Goal: Task Accomplishment & Management: Use online tool/utility

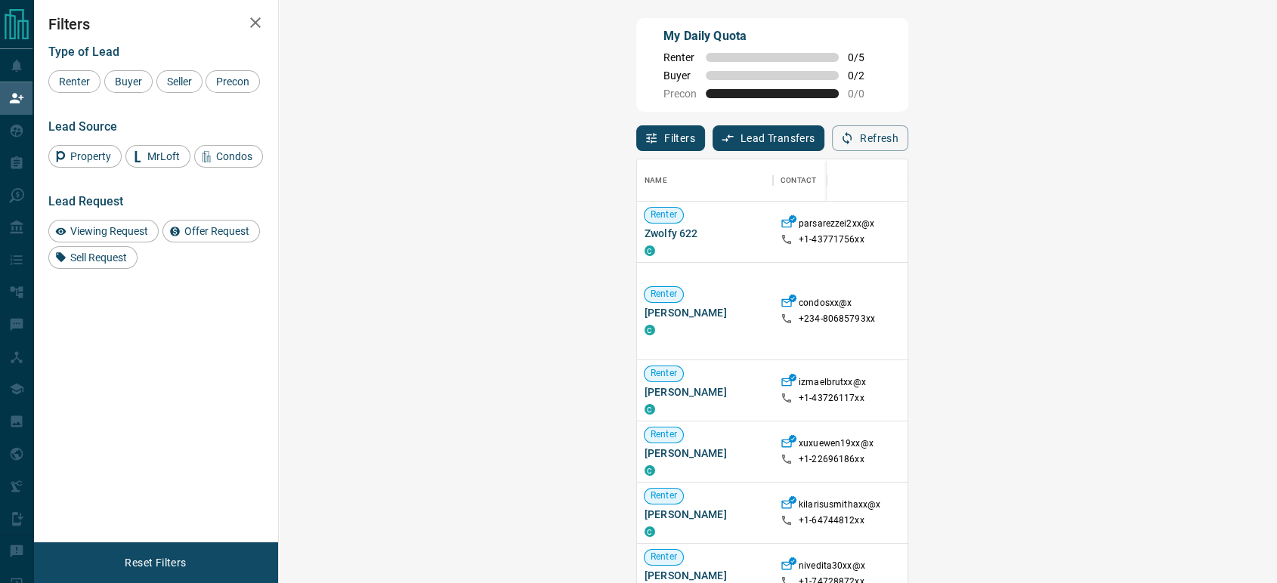
scroll to position [84, 0]
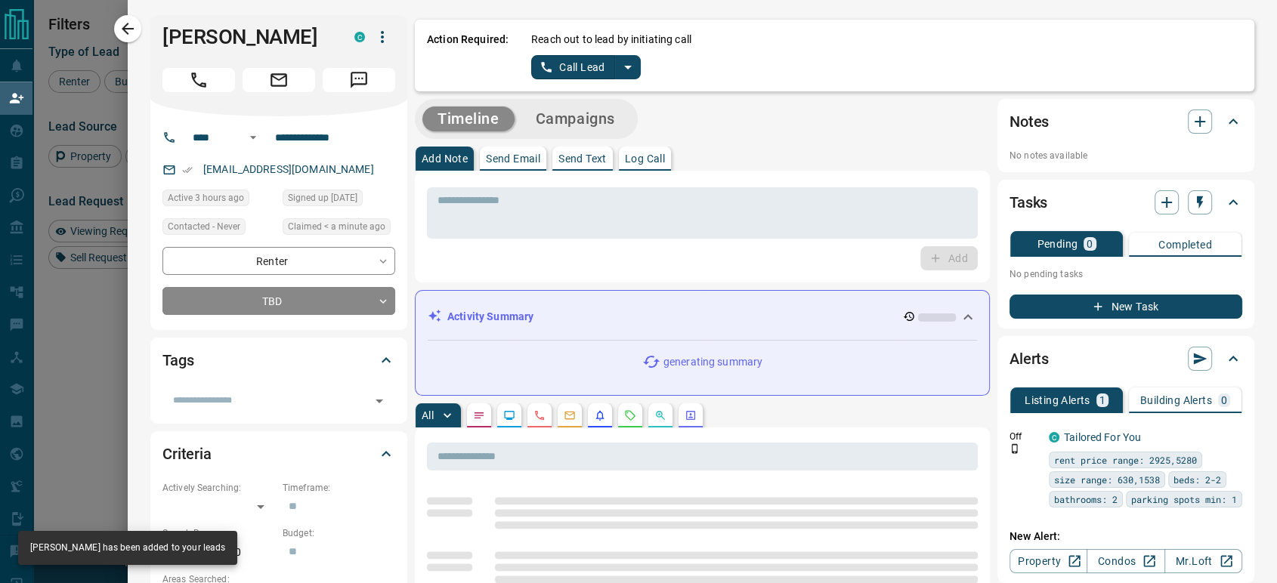
click at [570, 66] on button "Call Lead" at bounding box center [573, 67] width 84 height 24
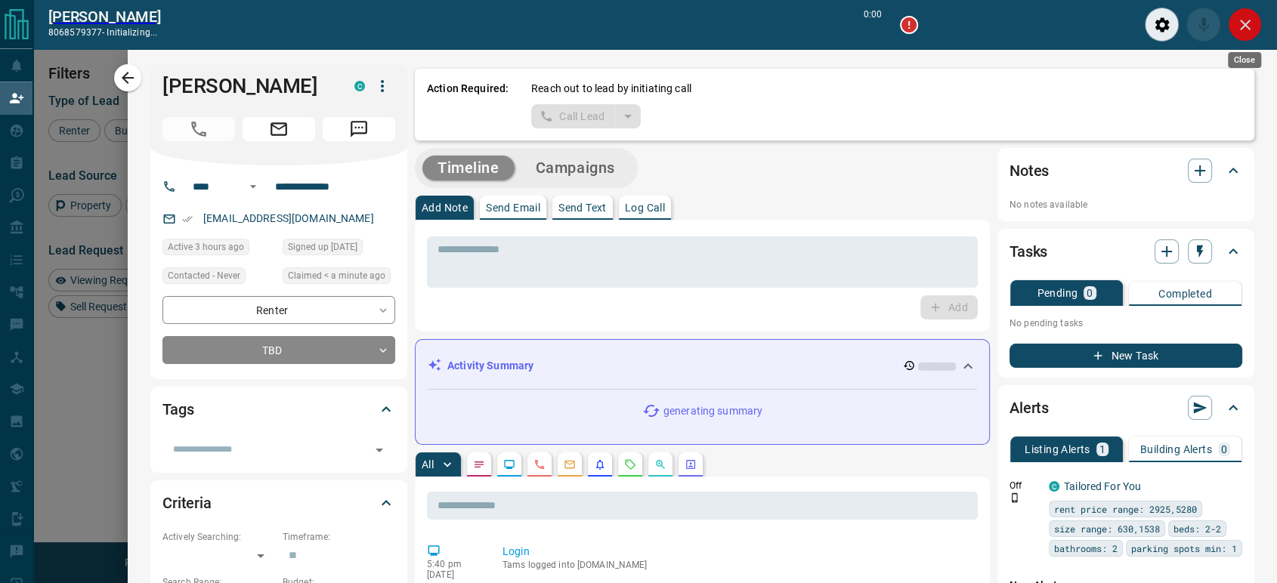
scroll to position [392, 952]
click at [1251, 28] on icon "Close" at bounding box center [1245, 25] width 18 height 18
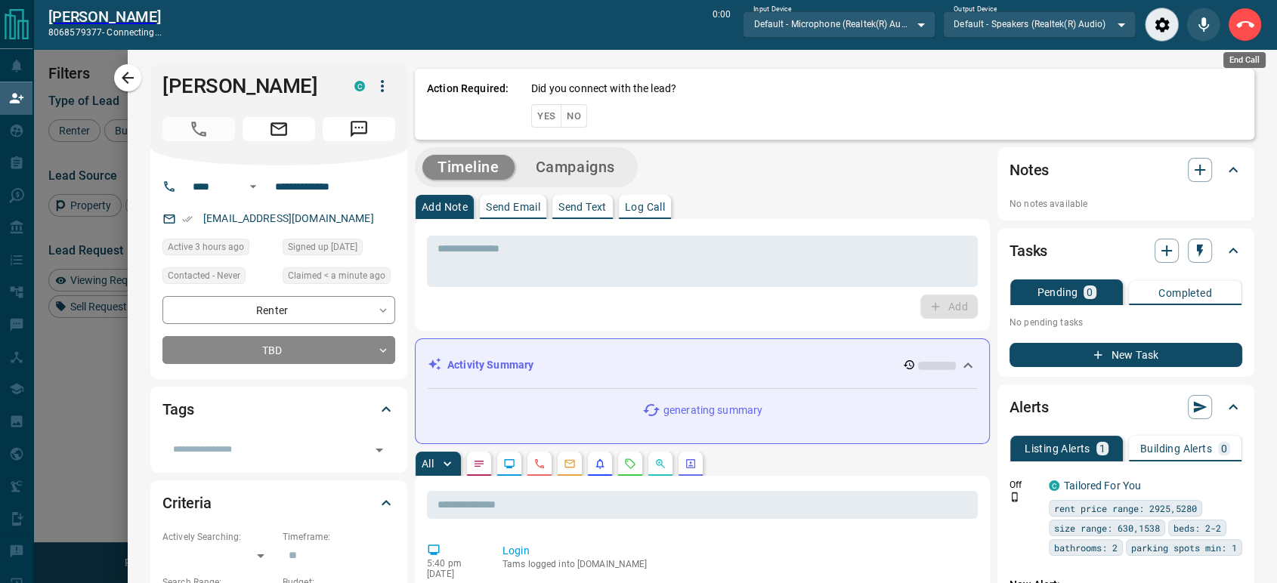
click at [1233, 24] on button "End Call" at bounding box center [1244, 25] width 34 height 34
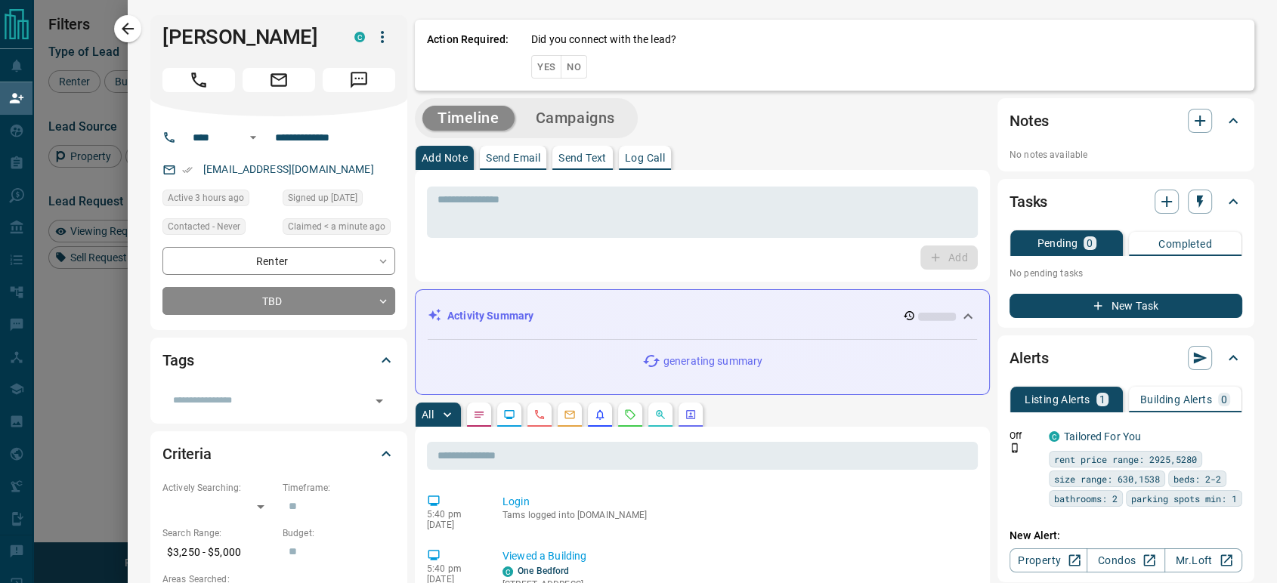
scroll to position [430, 952]
click at [567, 66] on button "No" at bounding box center [573, 66] width 26 height 23
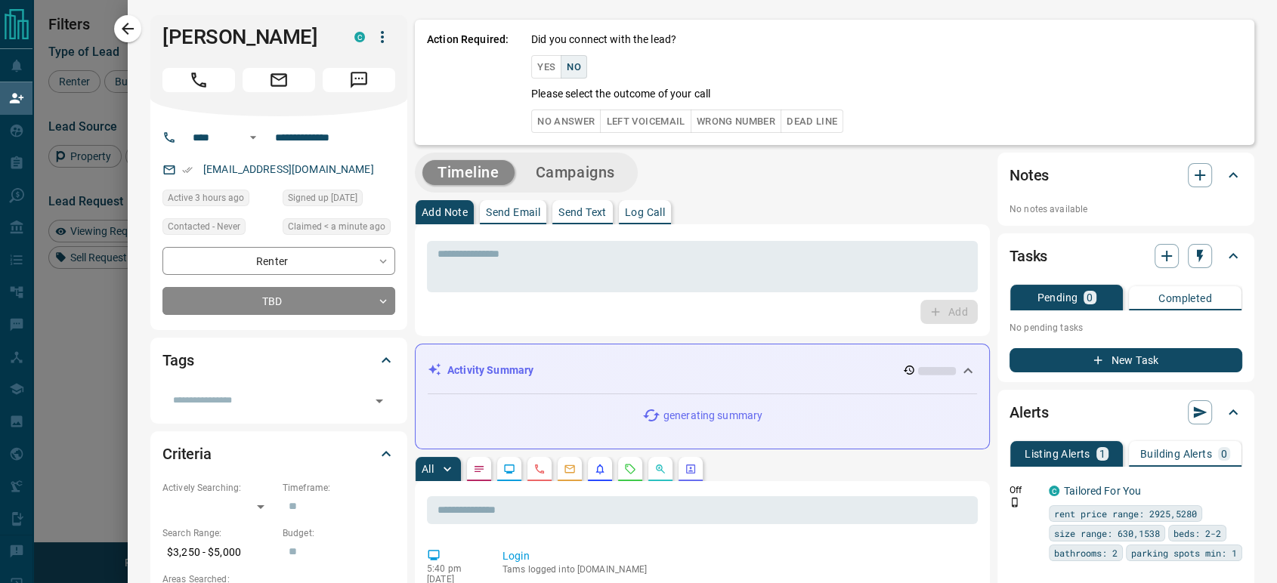
click at [542, 122] on button "No Answer" at bounding box center [565, 121] width 69 height 23
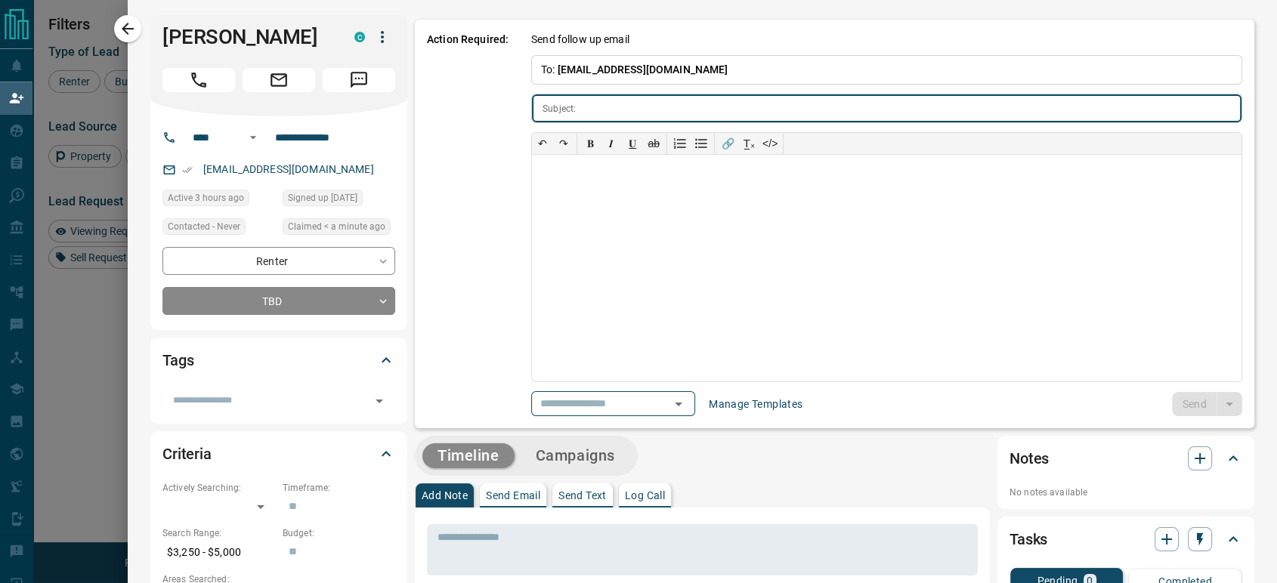
type input "**********"
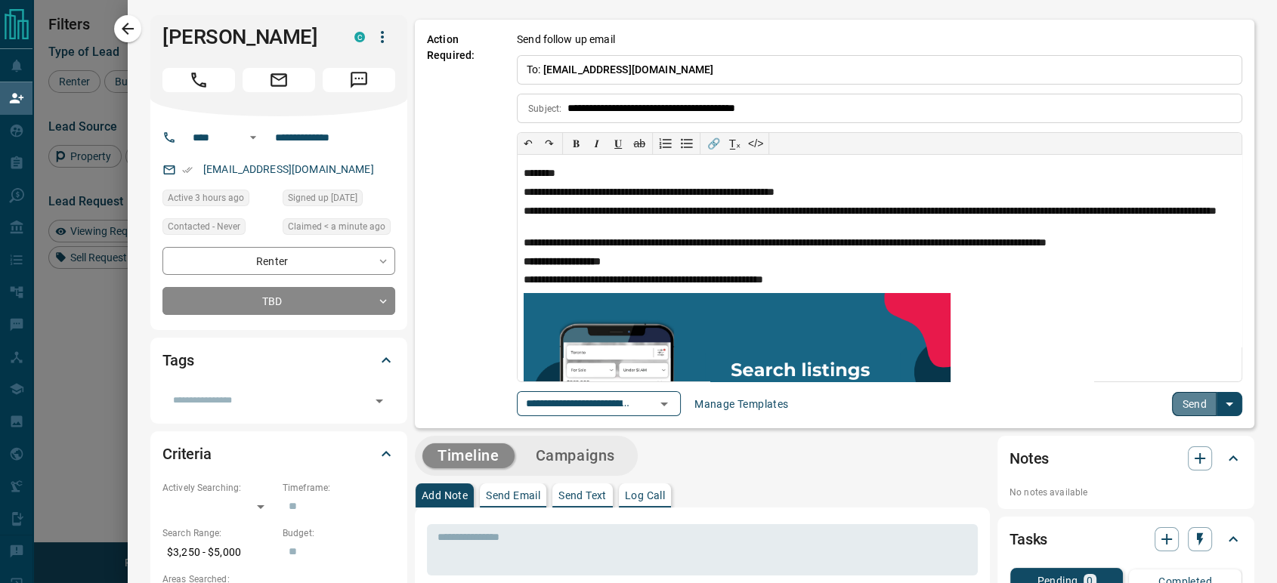
click at [1175, 397] on button "Send" at bounding box center [1194, 404] width 45 height 24
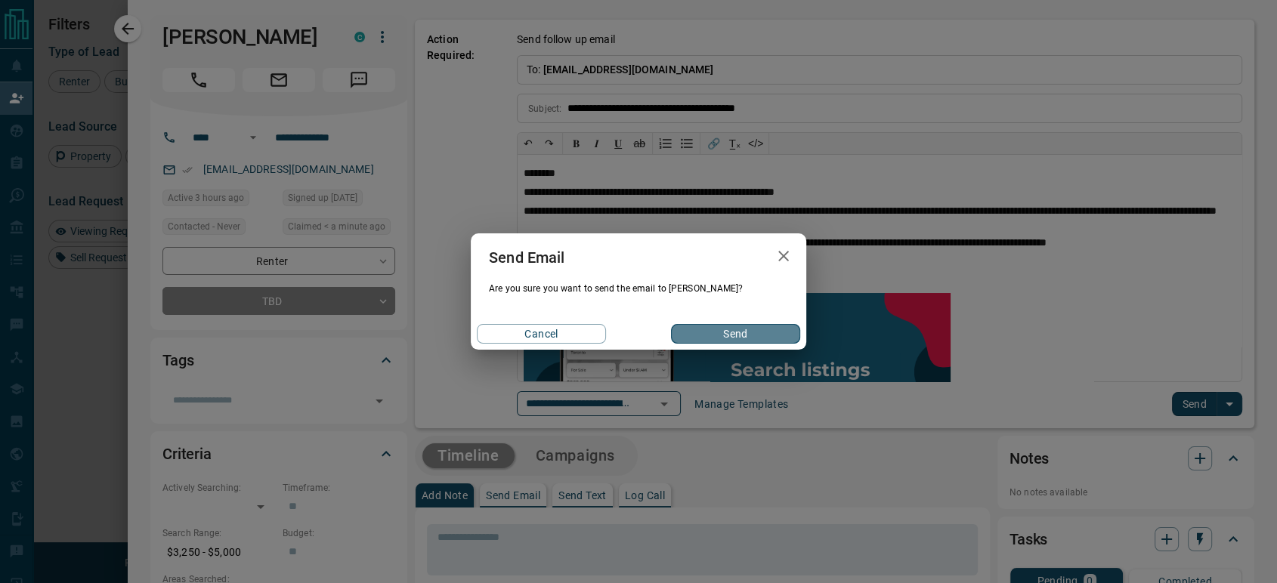
click at [759, 333] on button "Send" at bounding box center [735, 334] width 129 height 20
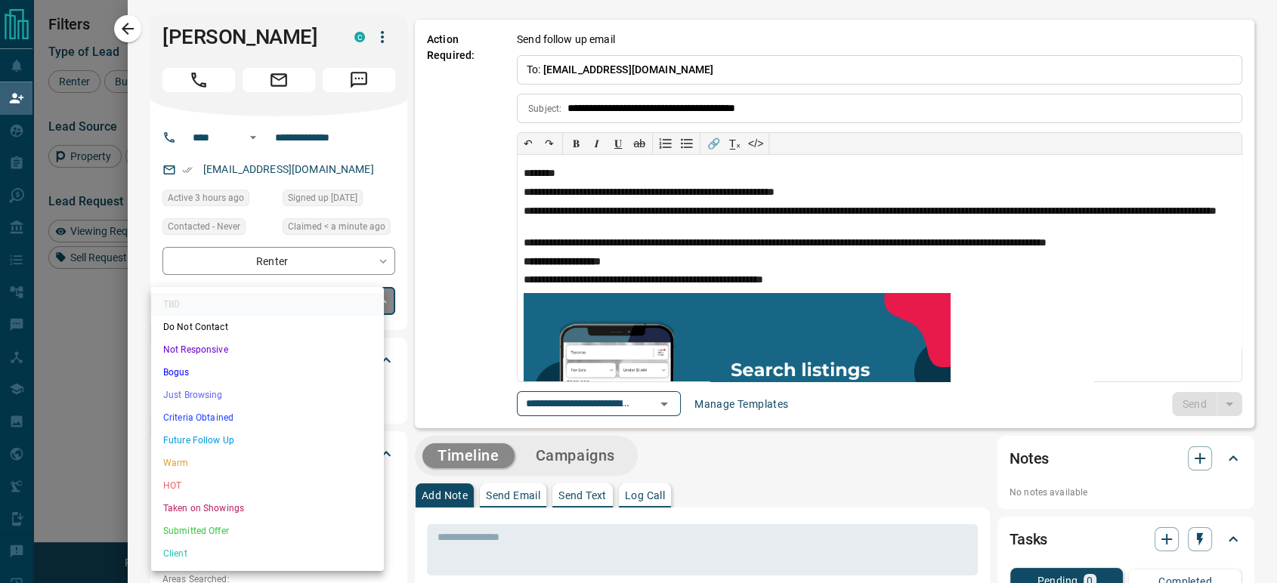
click at [247, 307] on body "Lead Transfers Claim Leads My Leads Tasks Opportunities Deals Campaigns Automat…" at bounding box center [638, 248] width 1277 height 497
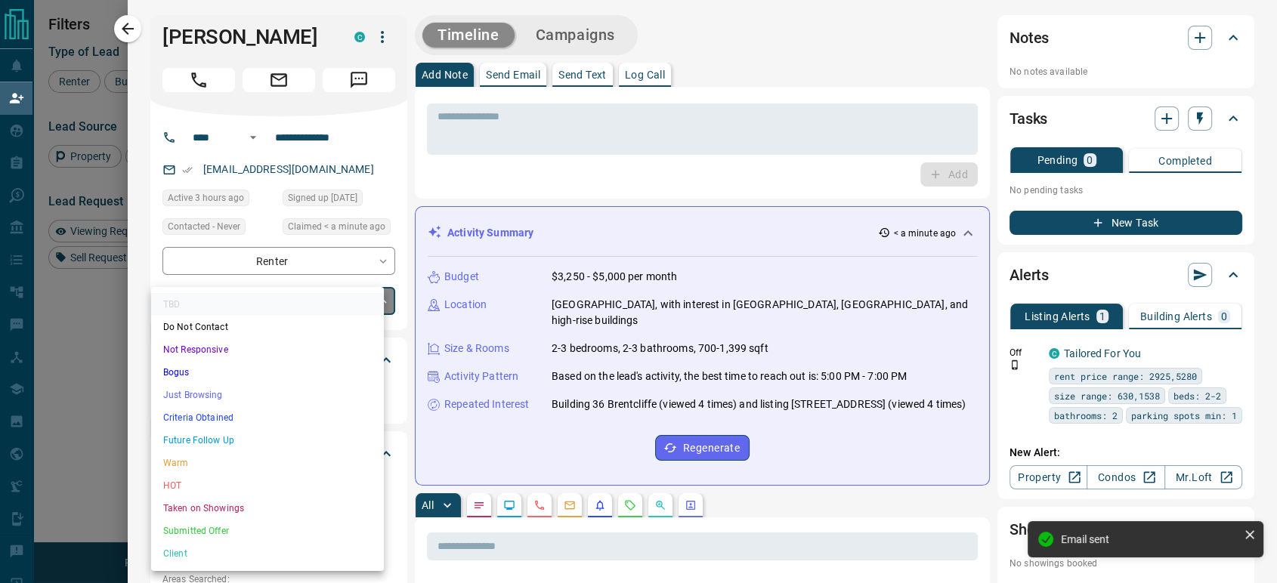
click at [225, 397] on li "Just Browsing" at bounding box center [267, 395] width 233 height 23
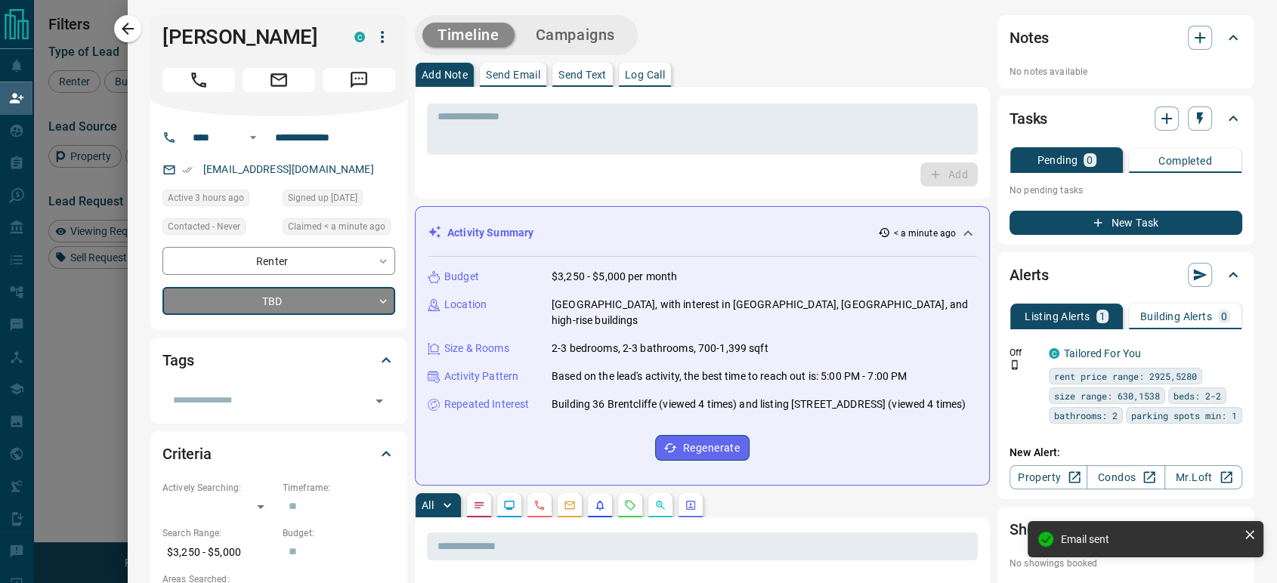
type input "*"
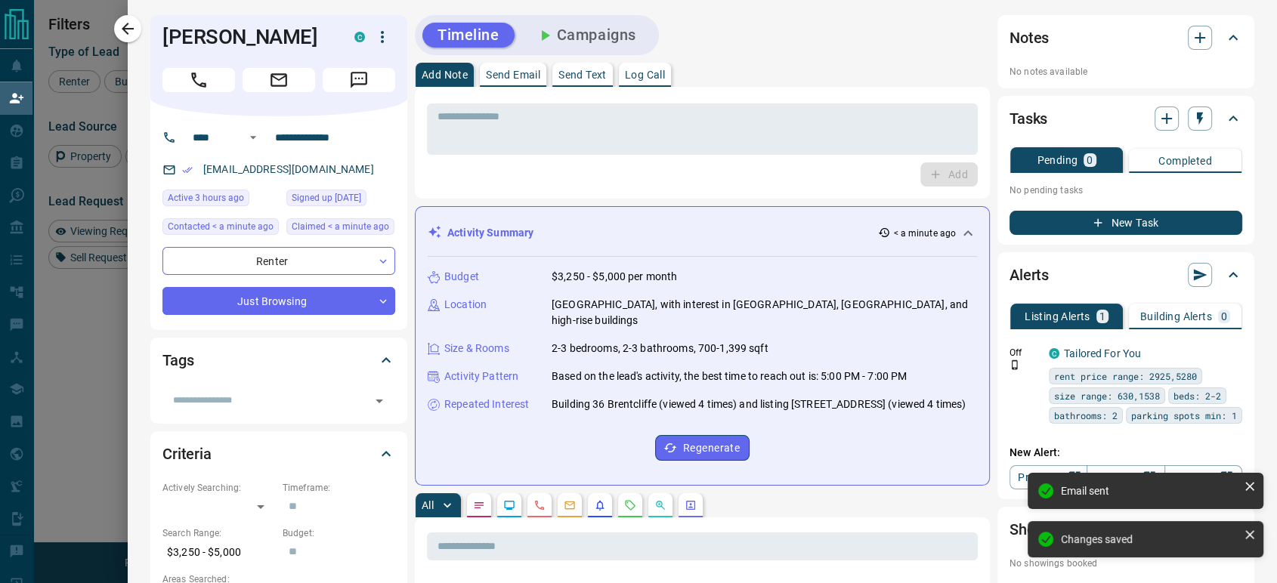
drag, startPoint x: 130, startPoint y: 25, endPoint x: 697, endPoint y: 310, distance: 634.7
click at [130, 24] on icon "button" at bounding box center [128, 29] width 18 height 18
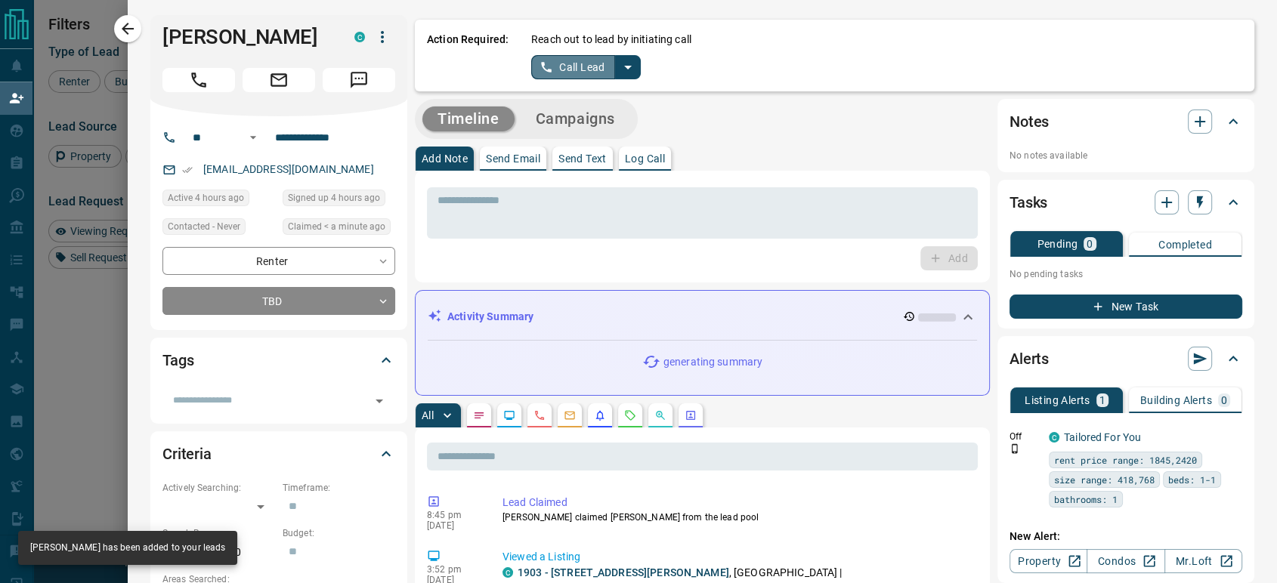
click at [554, 63] on button "Call Lead" at bounding box center [573, 67] width 84 height 24
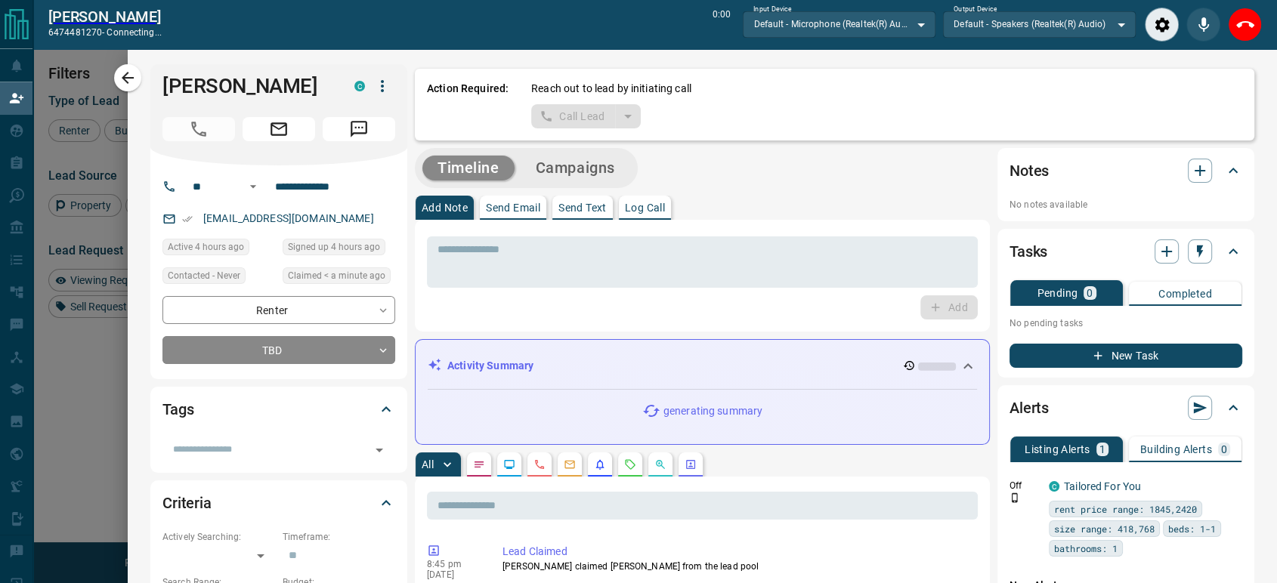
scroll to position [392, 952]
drag, startPoint x: 1234, startPoint y: 22, endPoint x: 1233, endPoint y: 31, distance: 9.1
click at [1236, 21] on icon "End Call" at bounding box center [1245, 25] width 18 height 18
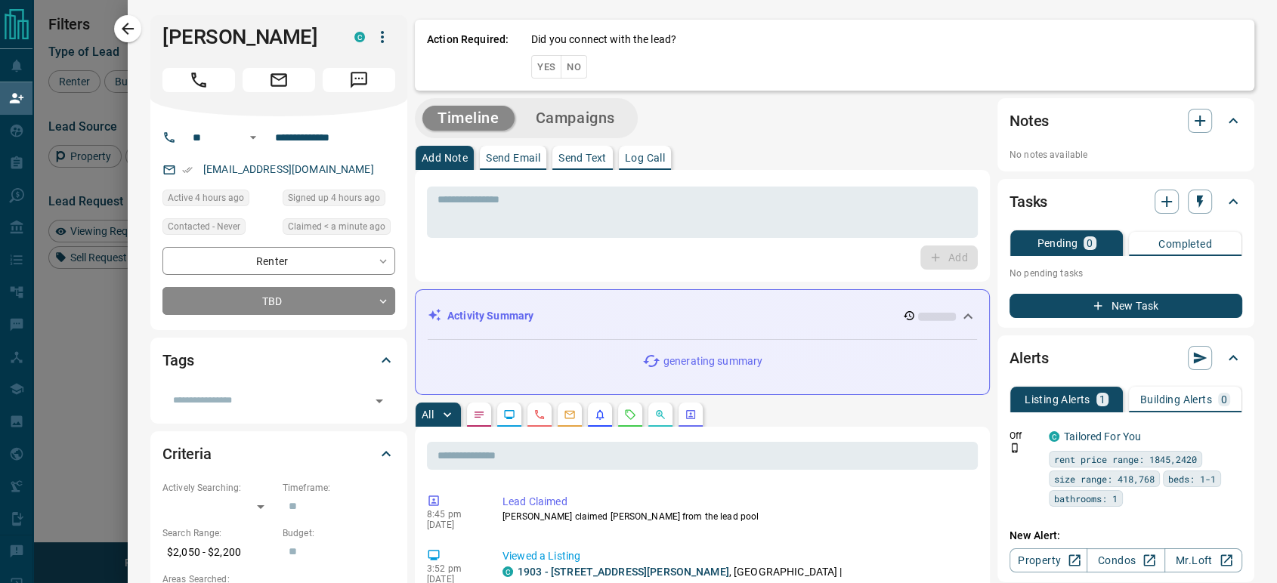
scroll to position [430, 952]
click at [560, 73] on button "No" at bounding box center [573, 66] width 26 height 23
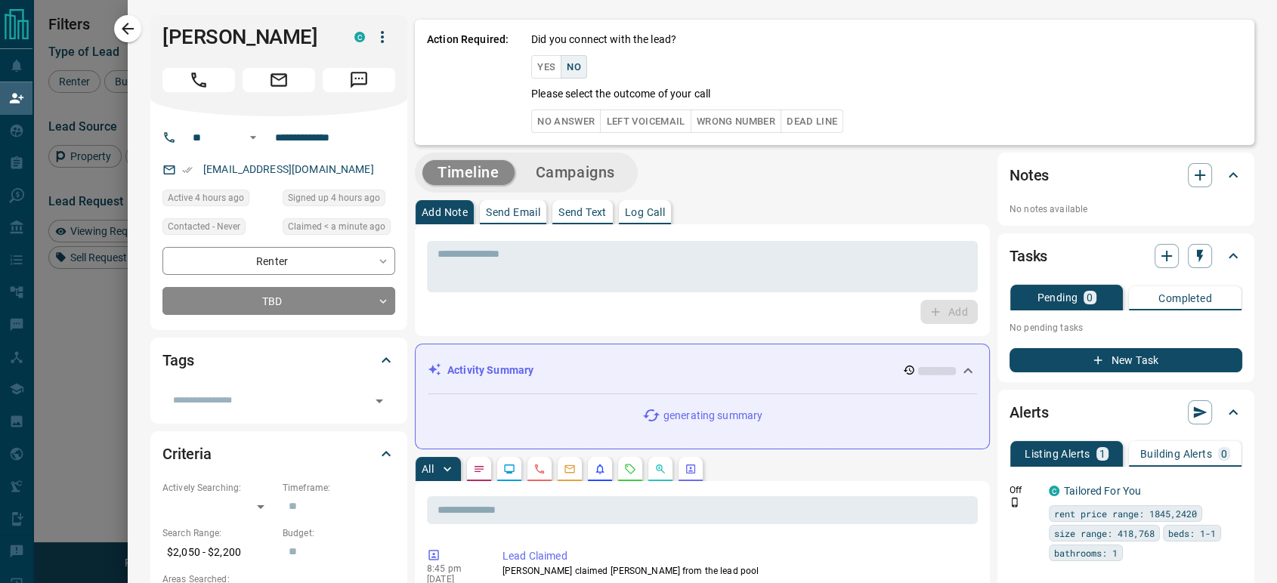
click at [557, 113] on button "No Answer" at bounding box center [565, 121] width 69 height 23
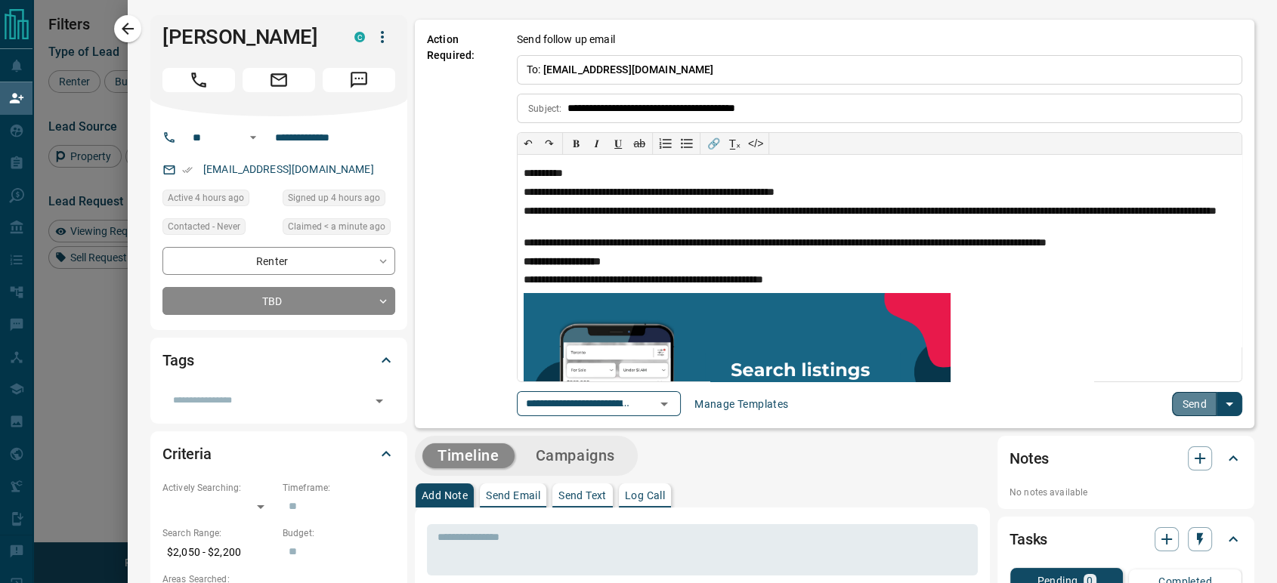
click at [1181, 406] on button "Send" at bounding box center [1194, 404] width 45 height 24
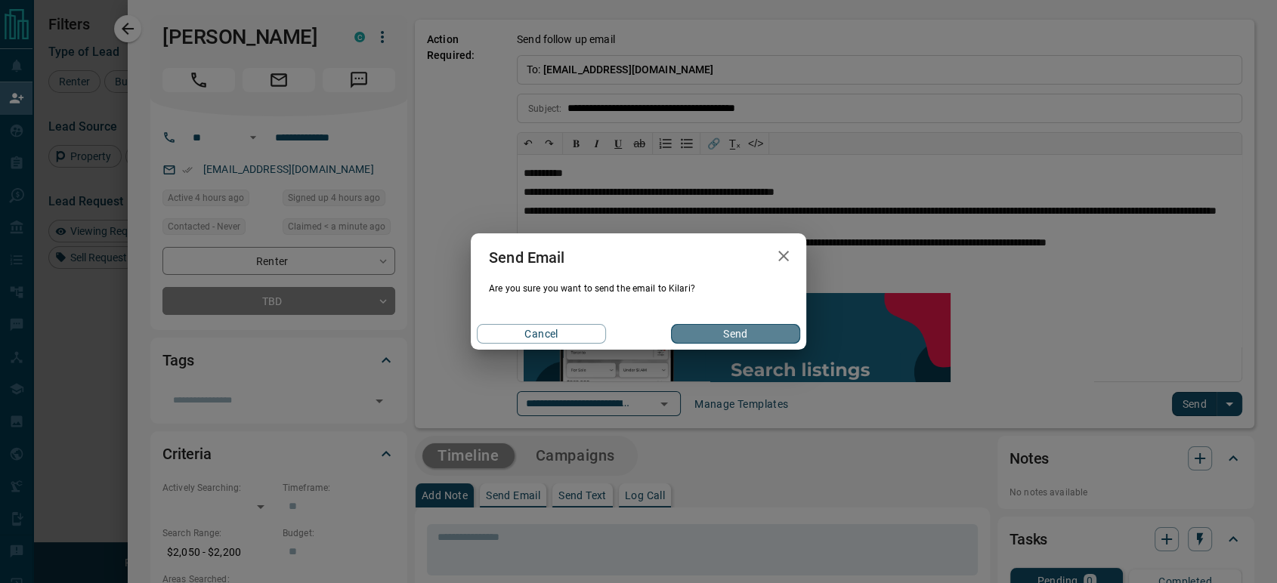
click at [749, 336] on button "Send" at bounding box center [735, 334] width 129 height 20
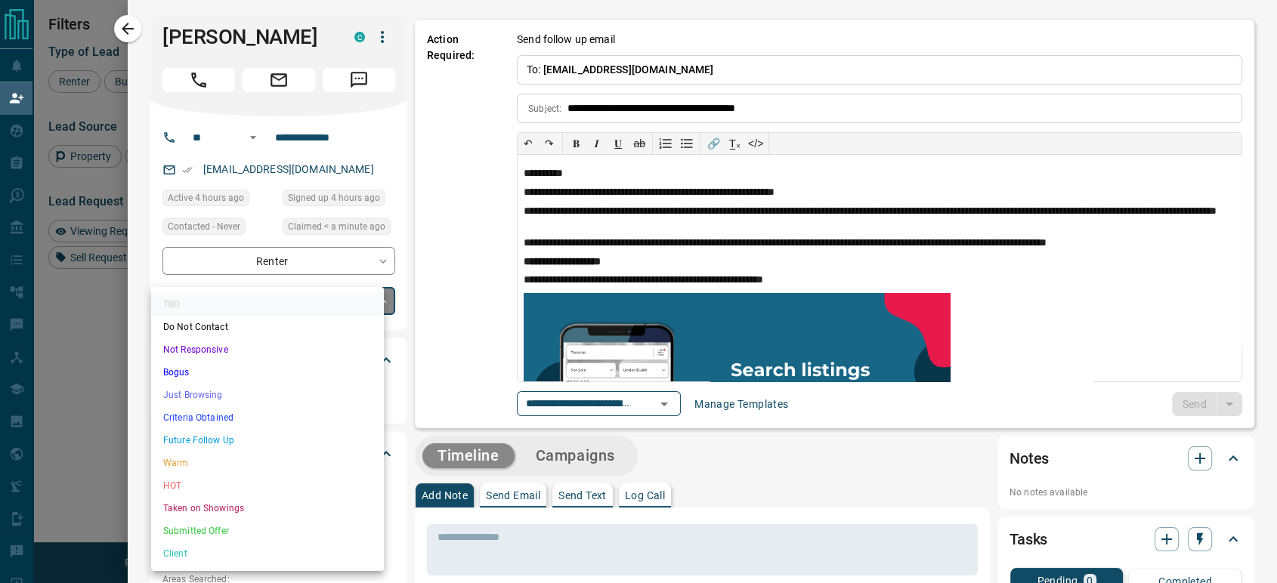
click at [280, 301] on body "Lead Transfers Claim Leads My Leads Tasks Opportunities Deals Campaigns Automat…" at bounding box center [638, 248] width 1277 height 497
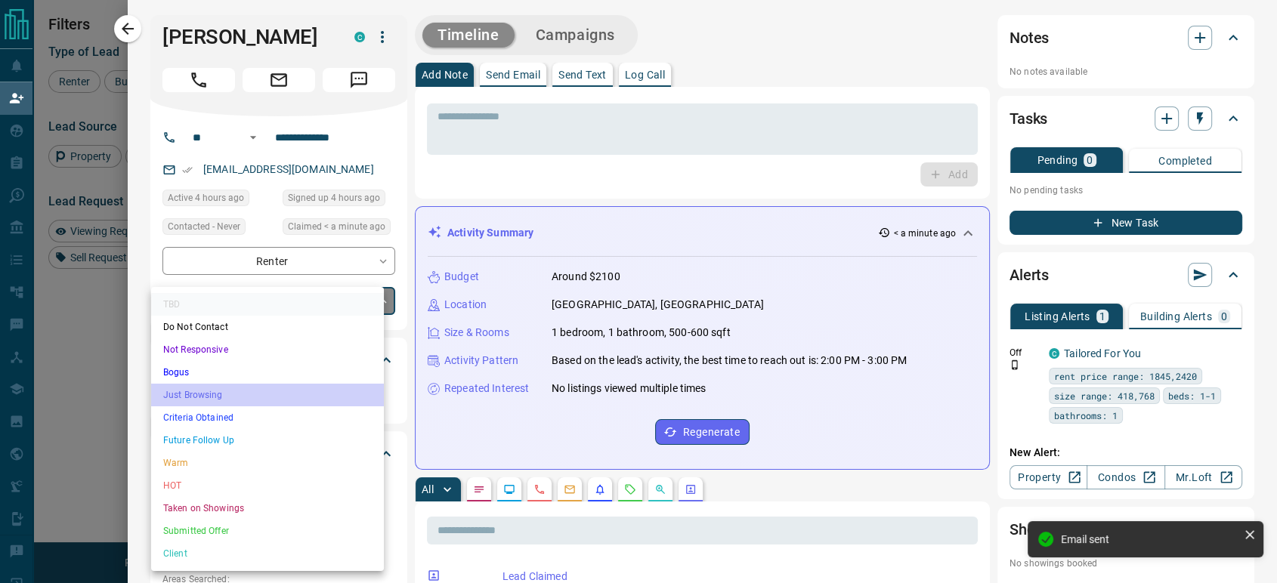
click at [203, 400] on li "Just Browsing" at bounding box center [267, 395] width 233 height 23
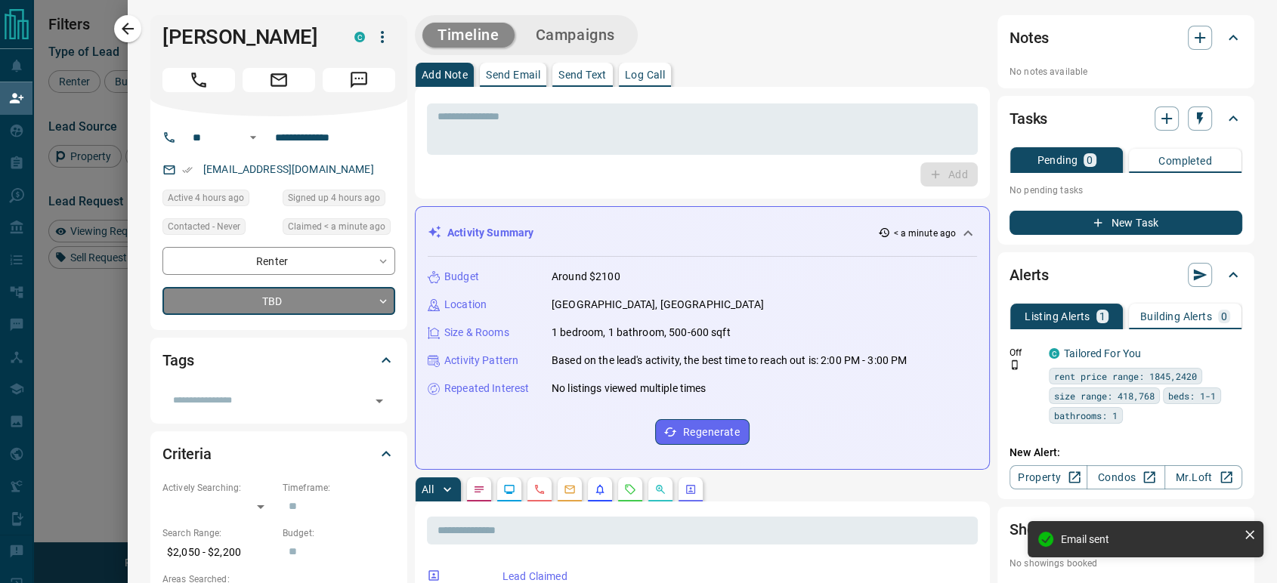
type input "*"
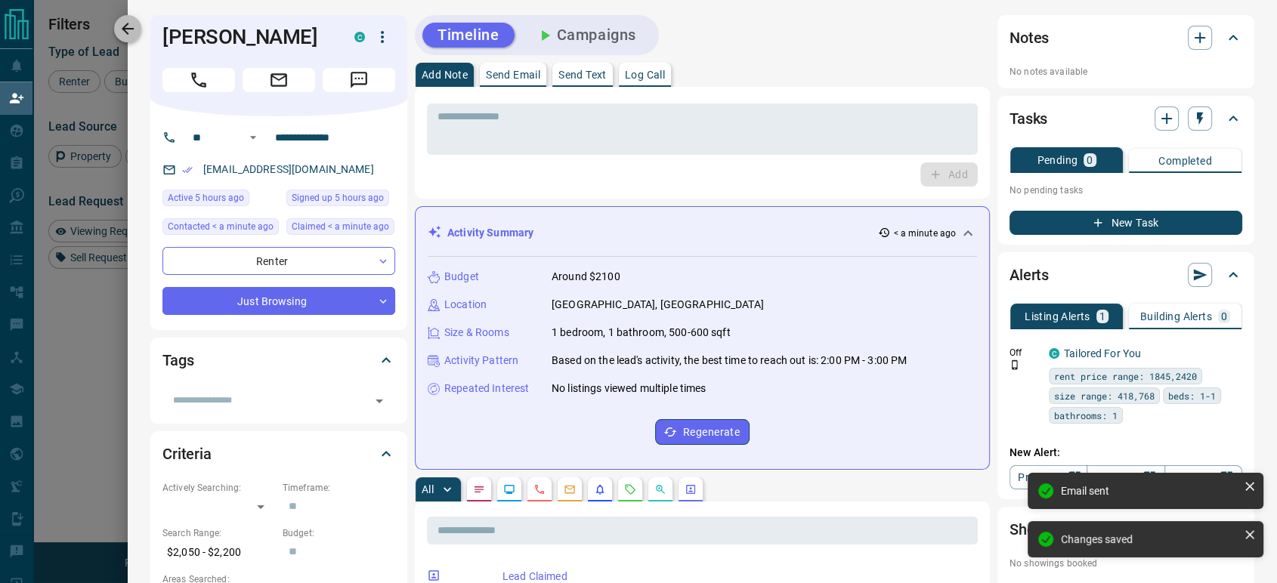
click at [135, 31] on icon "button" at bounding box center [128, 29] width 18 height 18
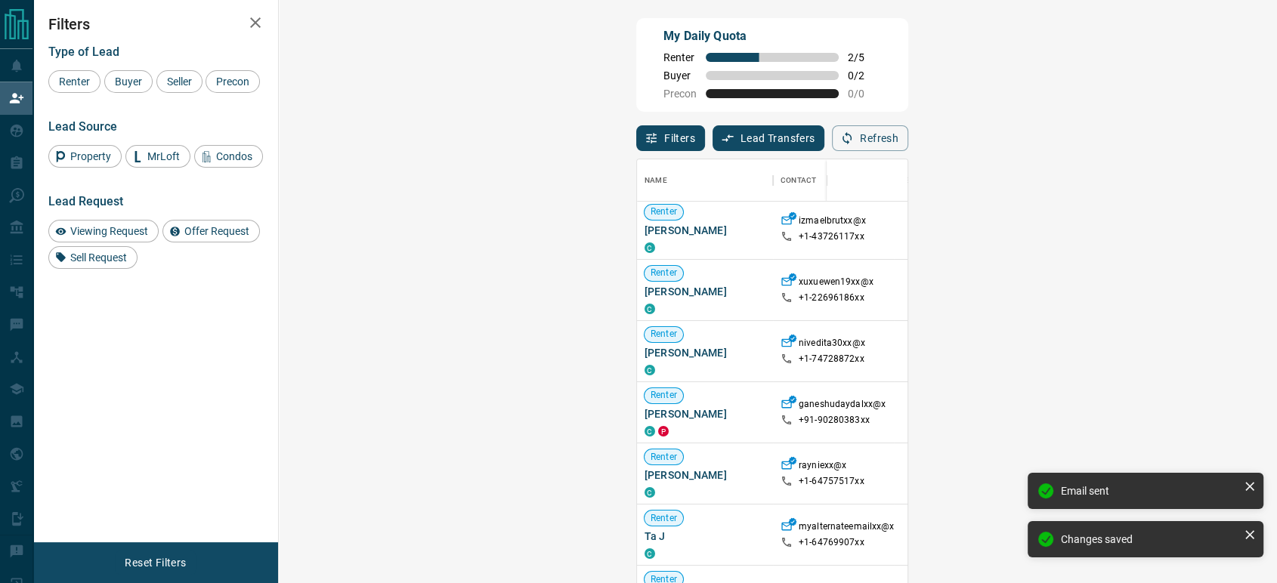
scroll to position [168, 0]
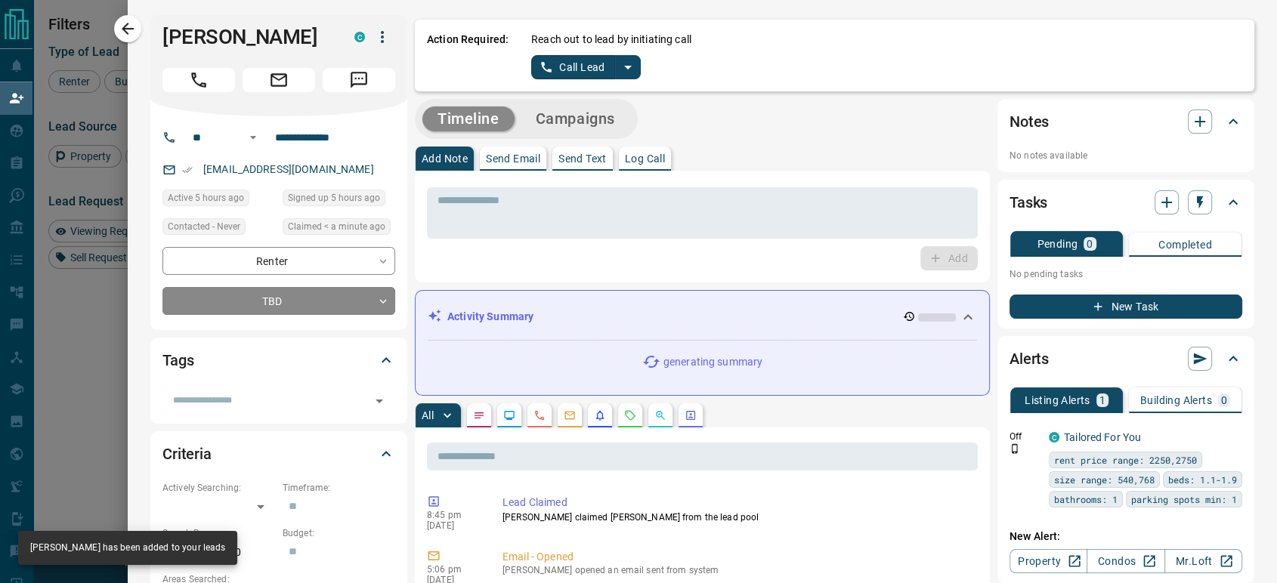
click at [549, 74] on button "Call Lead" at bounding box center [573, 67] width 84 height 24
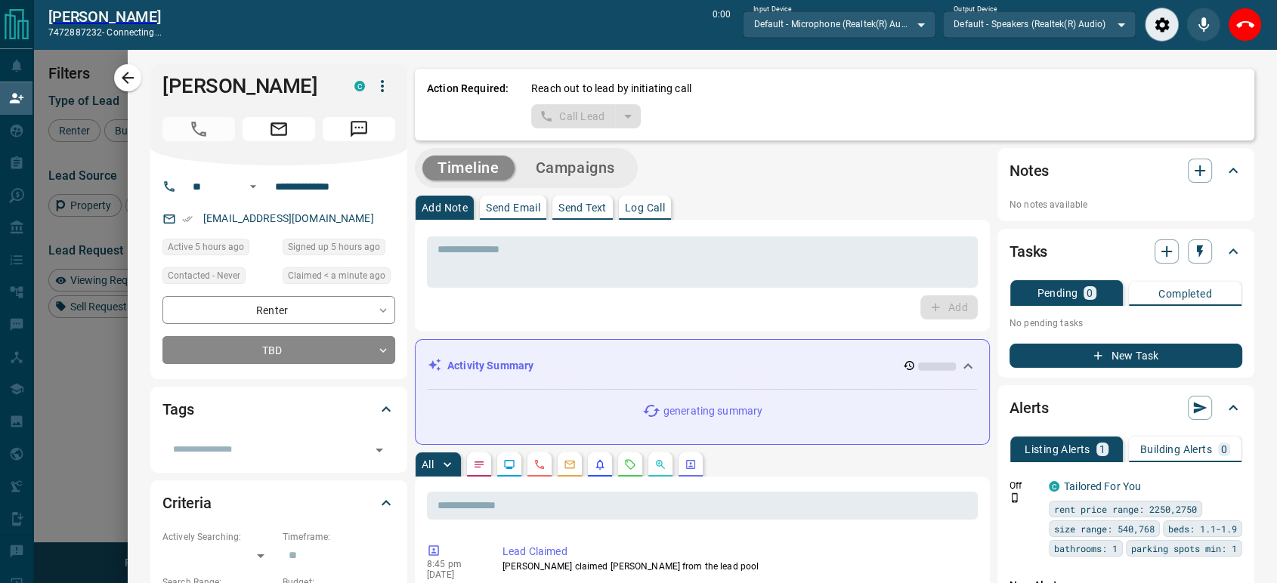
scroll to position [392, 952]
click at [1257, 20] on button "End Call" at bounding box center [1244, 25] width 34 height 34
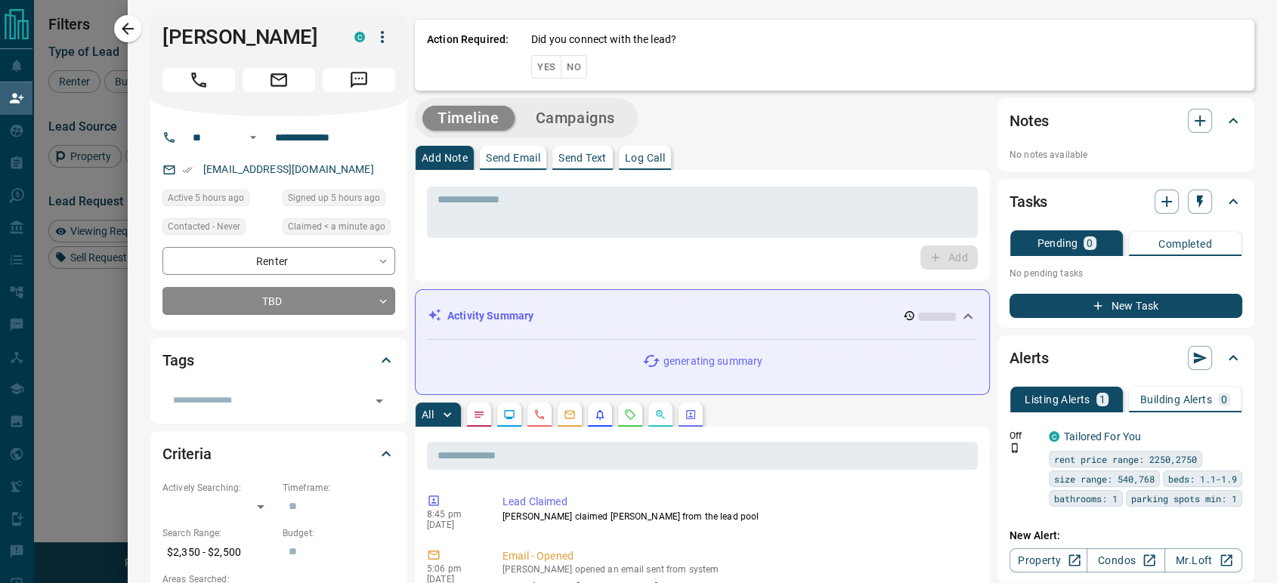
scroll to position [430, 952]
click at [560, 60] on button "No" at bounding box center [573, 66] width 26 height 23
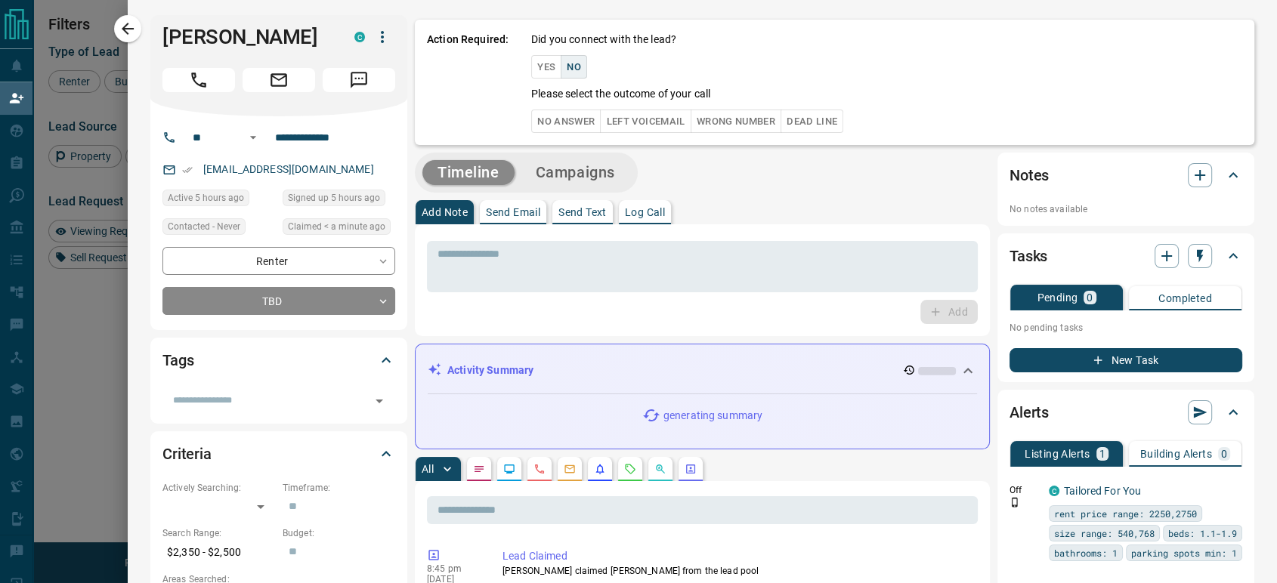
click at [538, 124] on button "No Answer" at bounding box center [565, 121] width 69 height 23
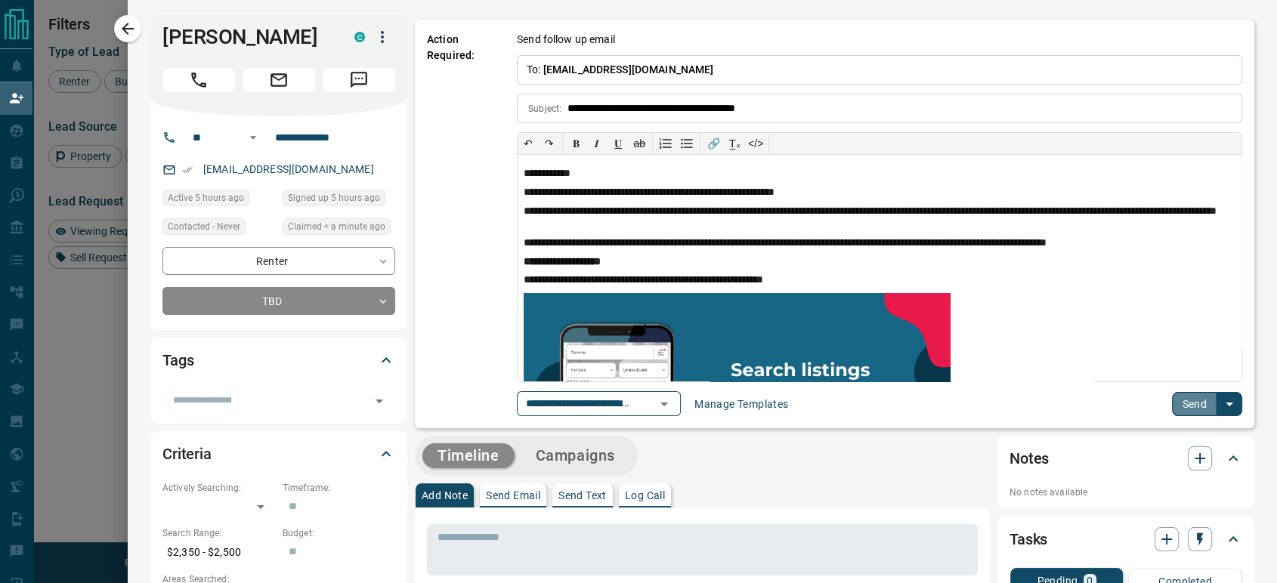
click at [1182, 400] on button "Send" at bounding box center [1194, 404] width 45 height 24
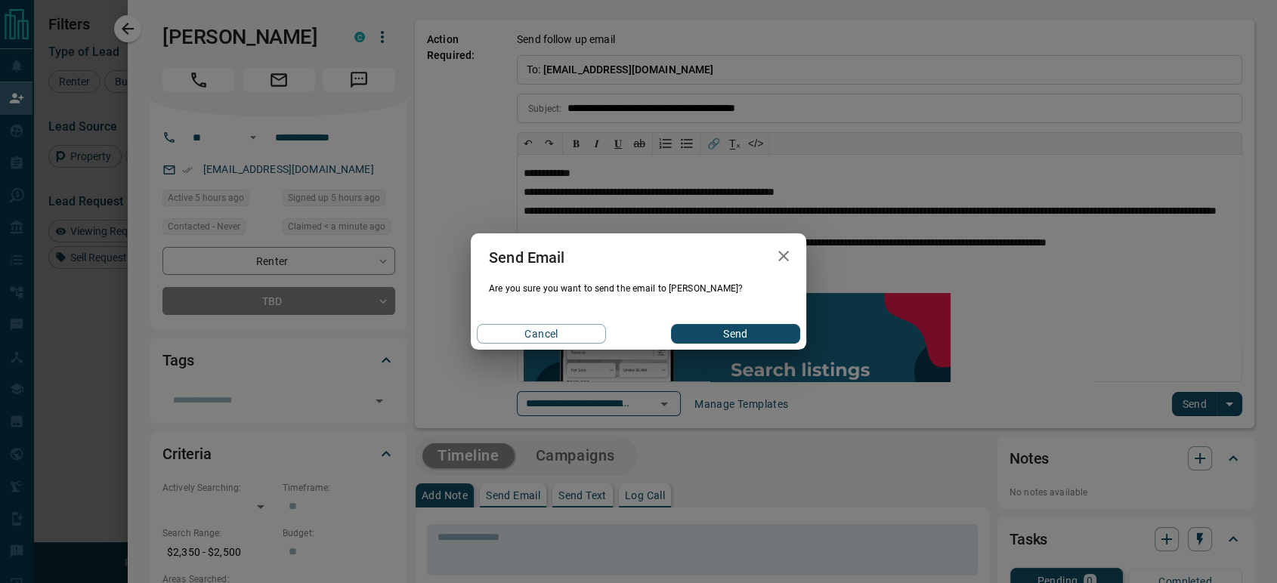
drag, startPoint x: 761, startPoint y: 337, endPoint x: 743, endPoint y: 338, distance: 18.2
click at [761, 337] on button "Send" at bounding box center [735, 334] width 129 height 20
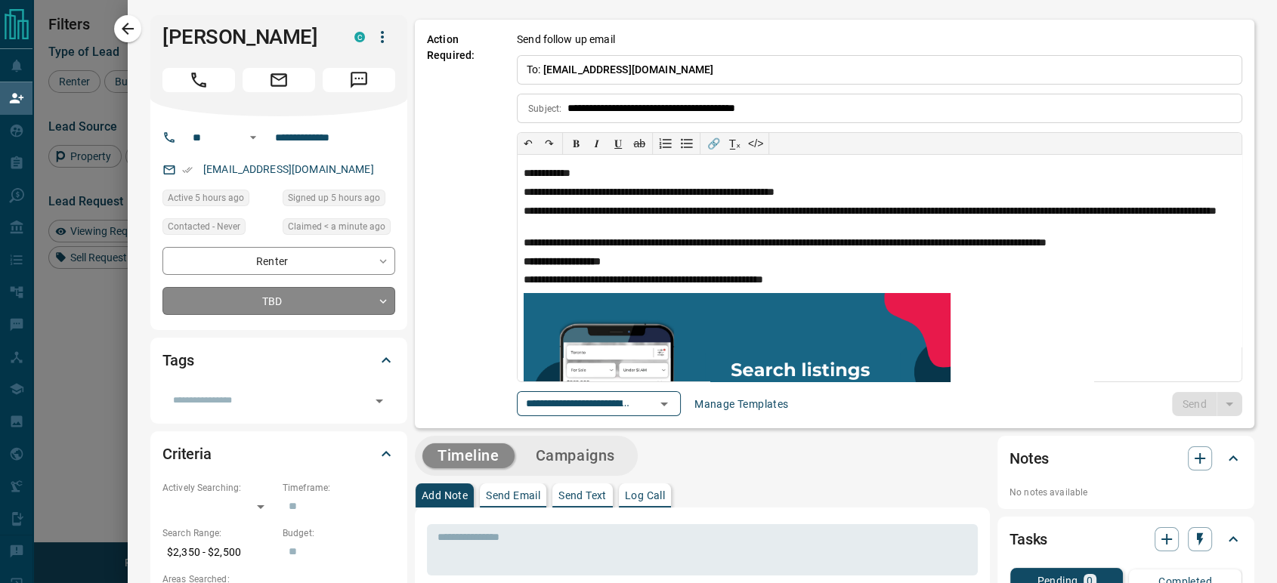
click at [271, 307] on body "Lead Transfers Claim Leads My Leads Tasks Opportunities Deals Campaigns Automat…" at bounding box center [638, 248] width 1277 height 497
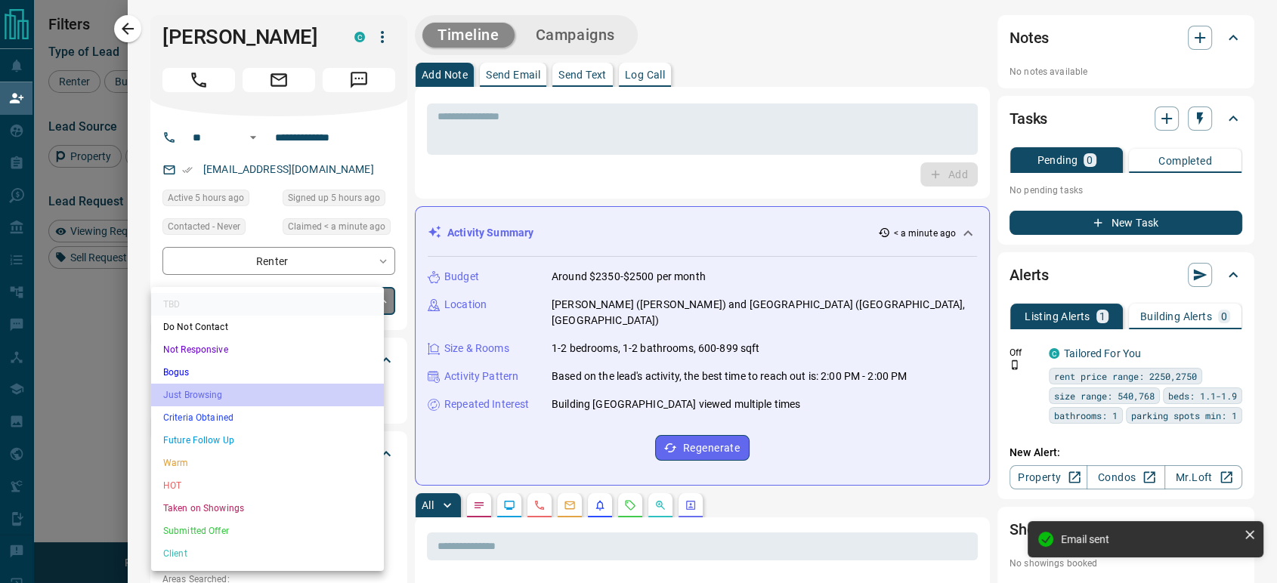
click at [250, 397] on li "Just Browsing" at bounding box center [267, 395] width 233 height 23
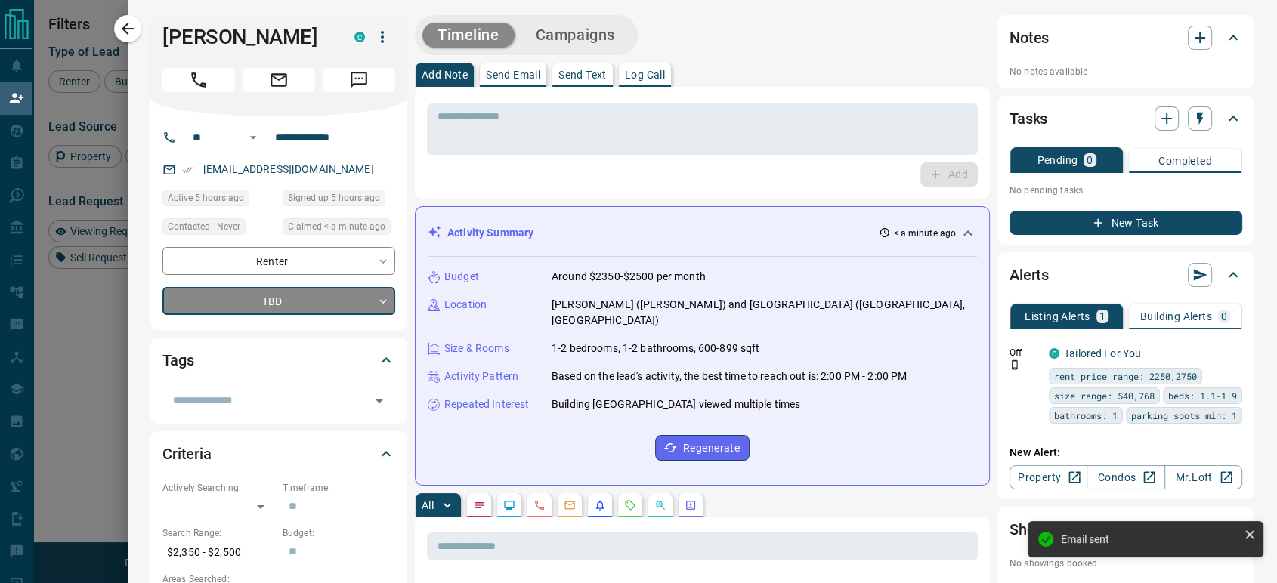
type input "*"
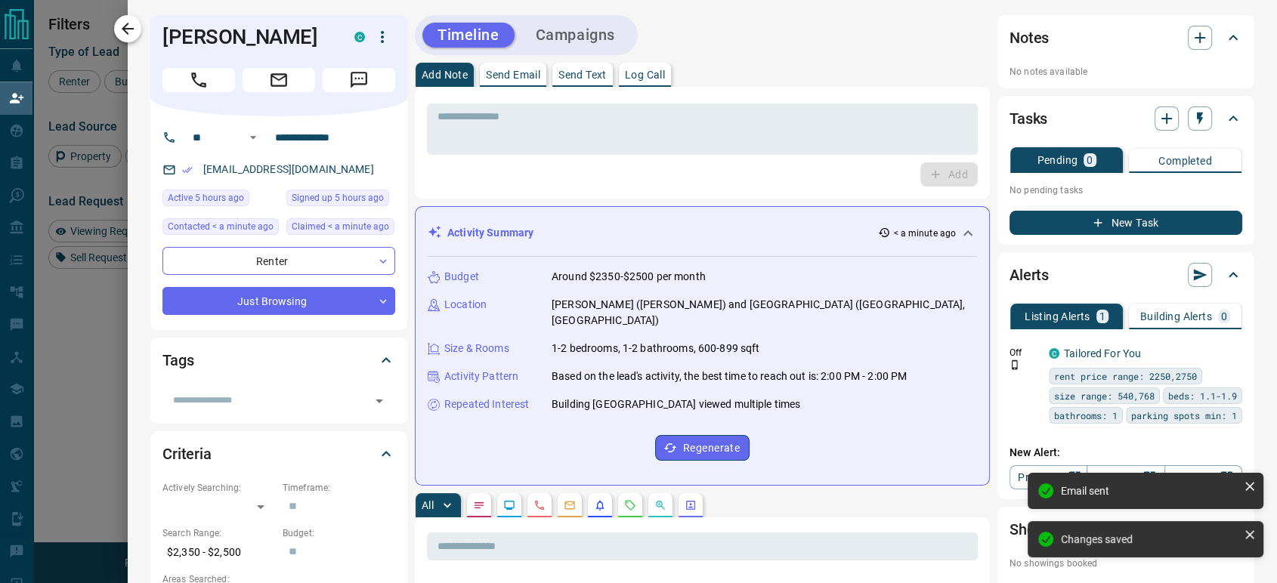
click at [133, 29] on icon "button" at bounding box center [128, 29] width 18 height 18
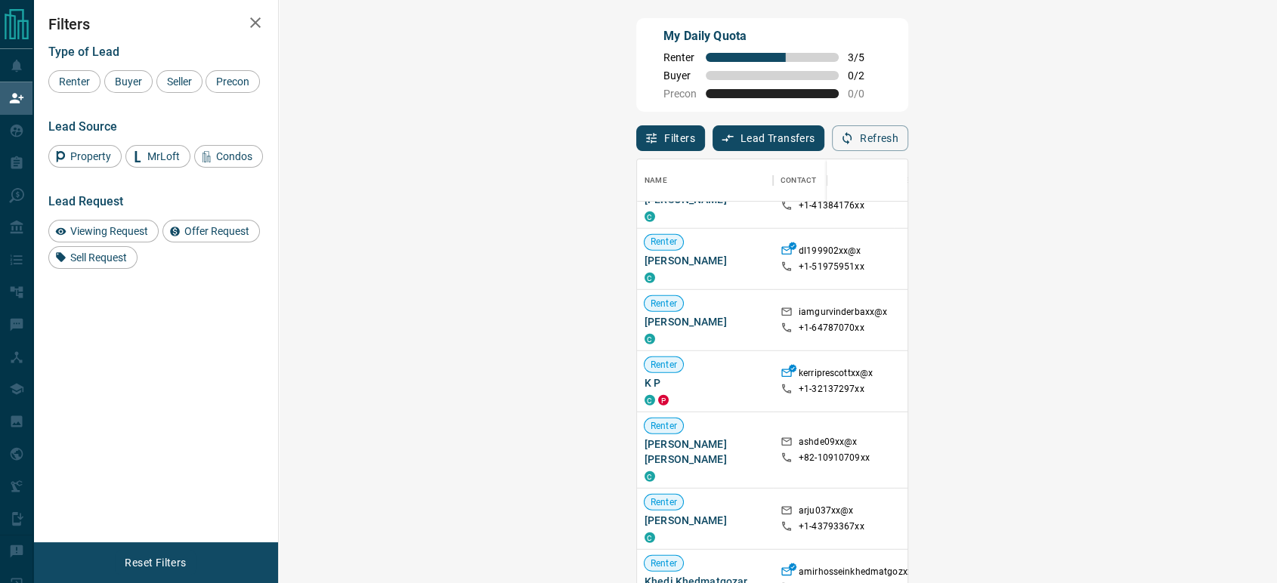
scroll to position [419, 0]
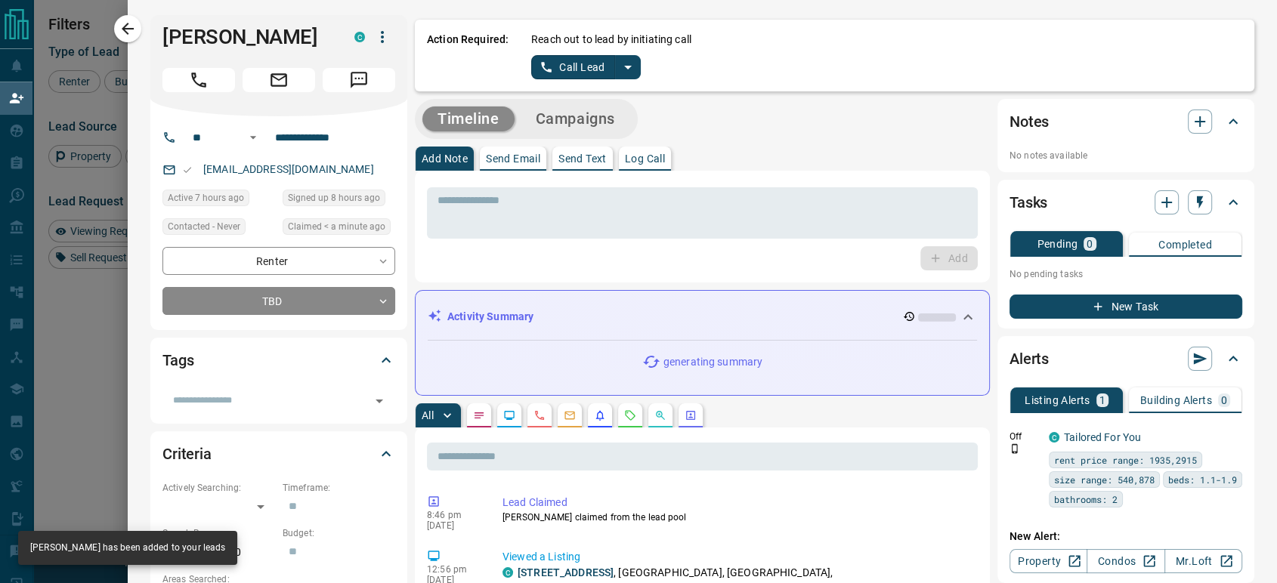
click at [568, 69] on button "Call Lead" at bounding box center [573, 67] width 84 height 24
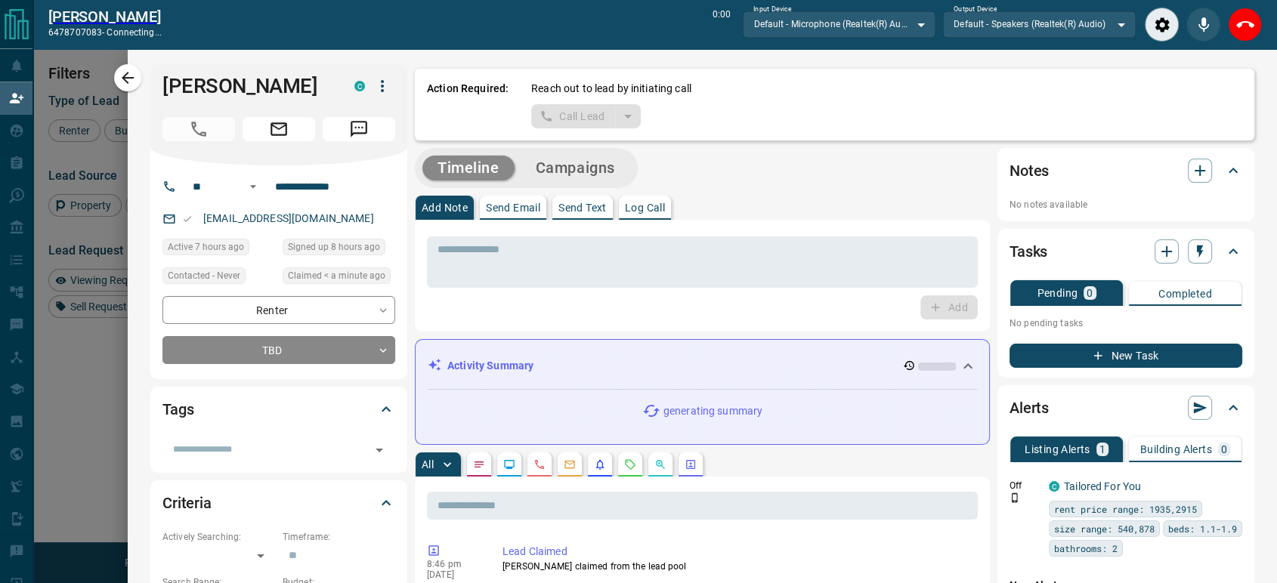
scroll to position [392, 952]
click at [1233, 23] on button "End Call" at bounding box center [1244, 25] width 34 height 34
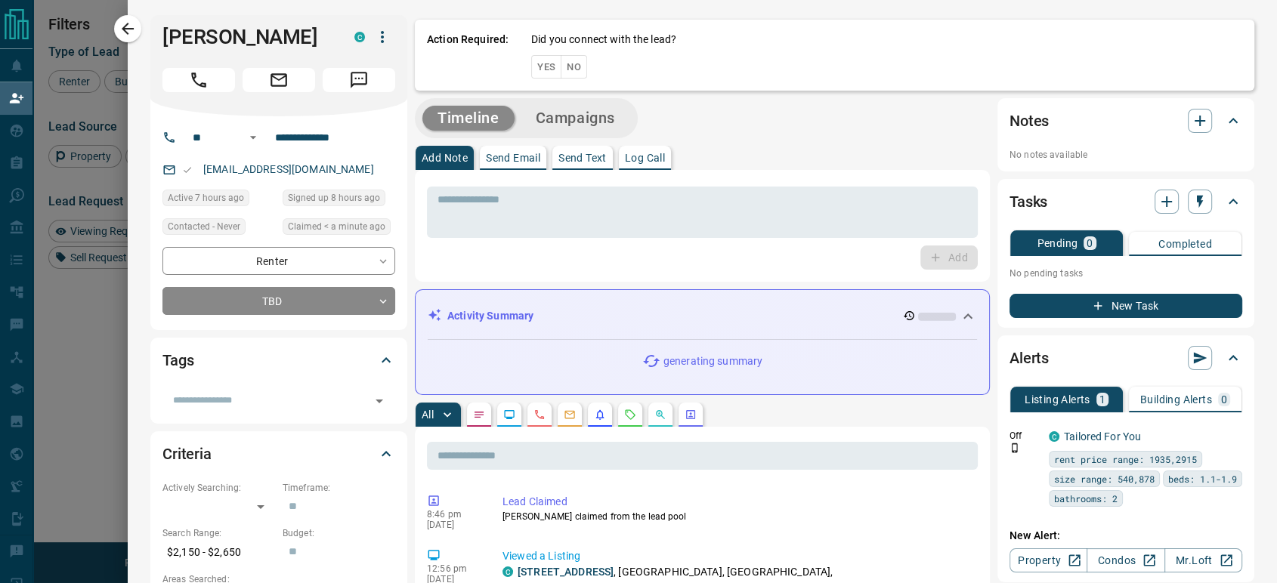
scroll to position [430, 952]
click at [568, 66] on button "No" at bounding box center [573, 66] width 26 height 23
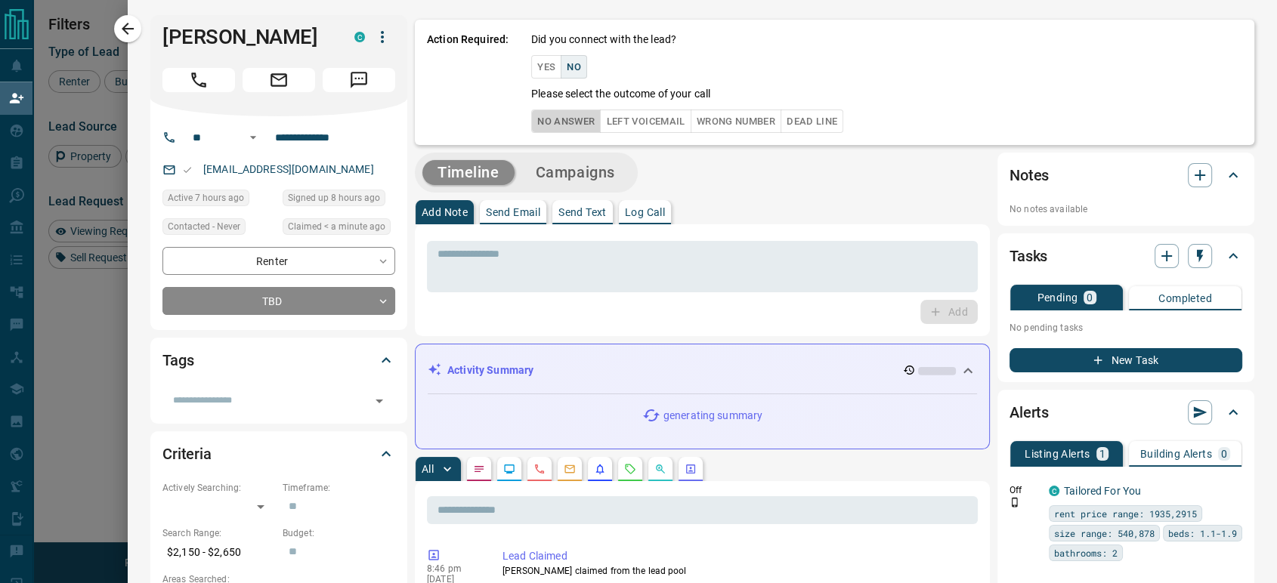
click at [532, 122] on button "No Answer" at bounding box center [565, 121] width 69 height 23
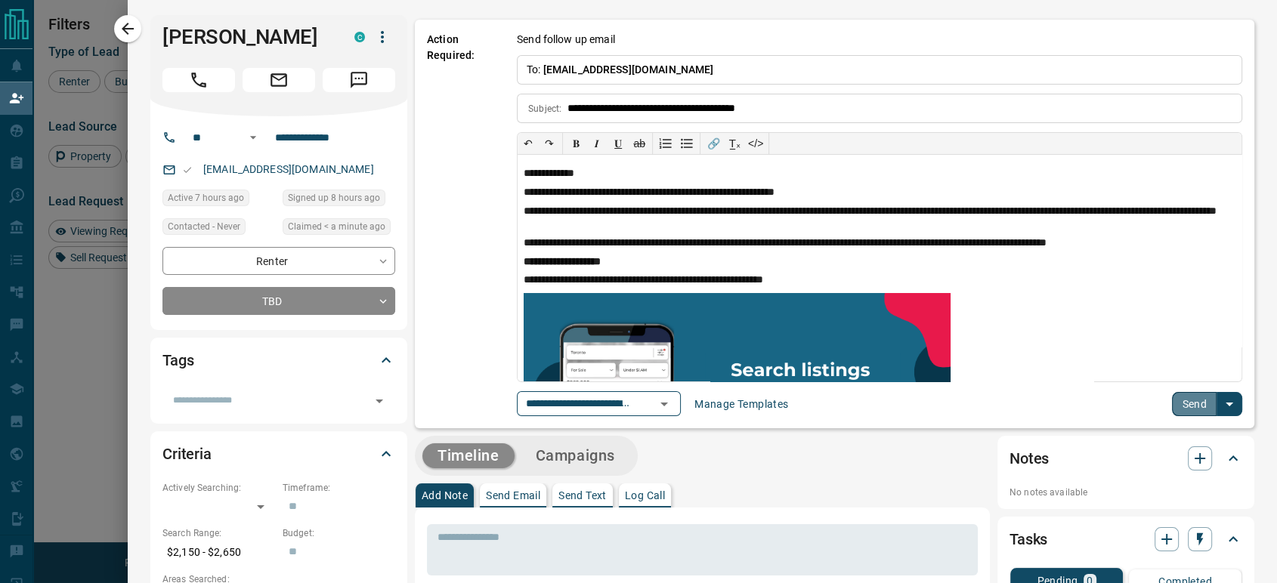
click at [1178, 404] on button "Send" at bounding box center [1194, 404] width 45 height 24
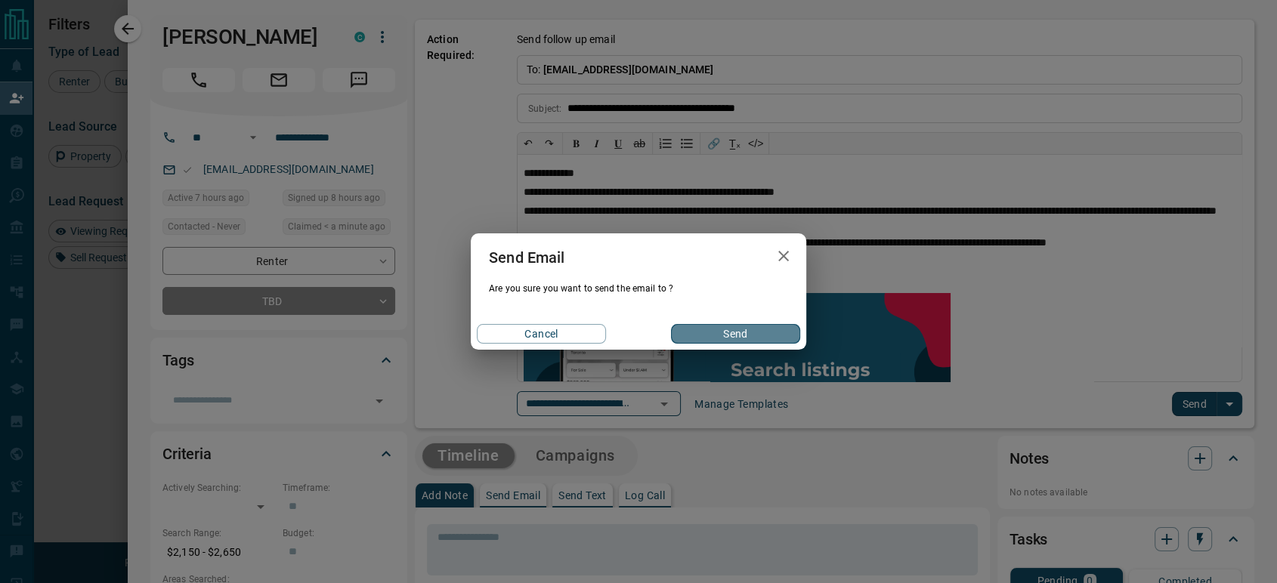
click at [717, 326] on button "Send" at bounding box center [735, 334] width 129 height 20
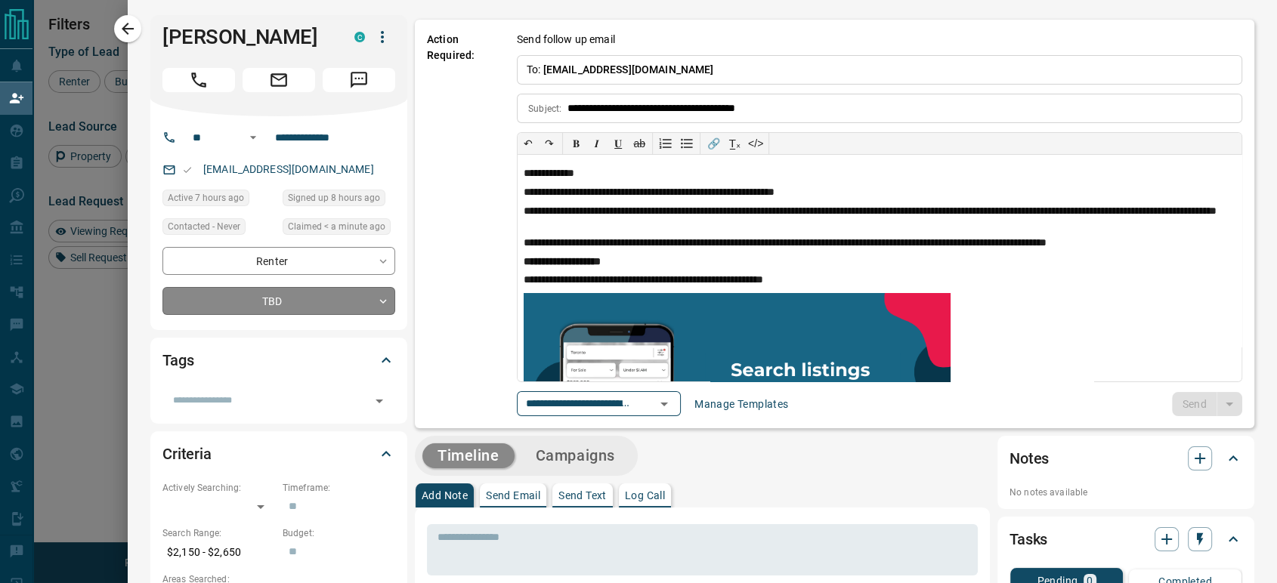
click at [266, 302] on body "Lead Transfers Claim Leads My Leads Tasks Opportunities Deals Campaigns Automat…" at bounding box center [638, 248] width 1277 height 497
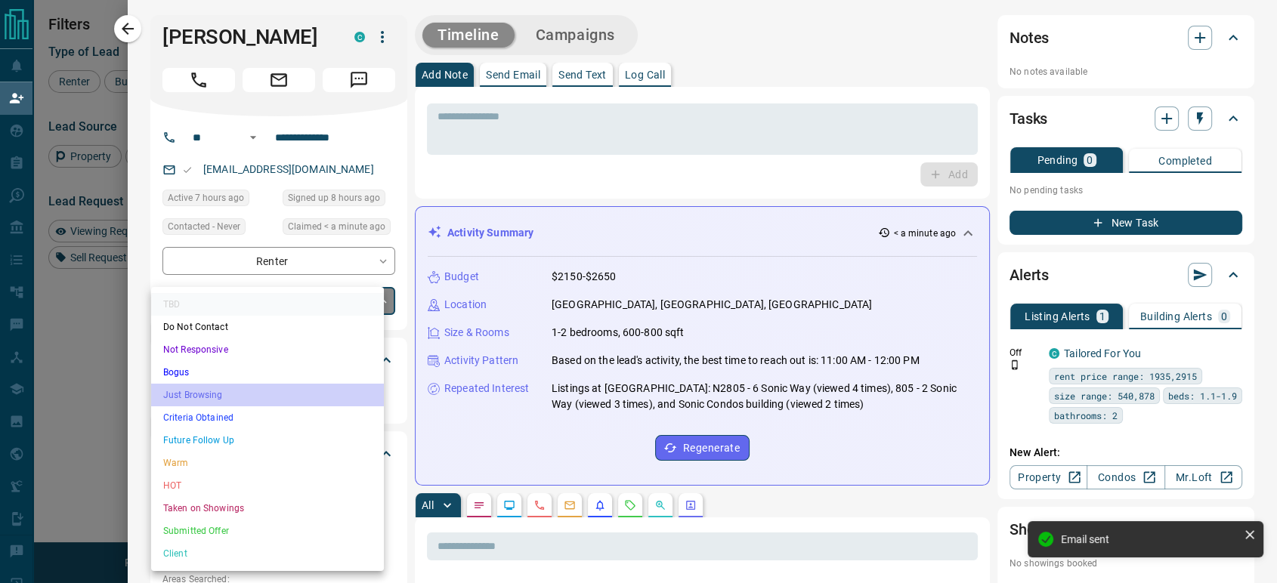
click at [211, 394] on li "Just Browsing" at bounding box center [267, 395] width 233 height 23
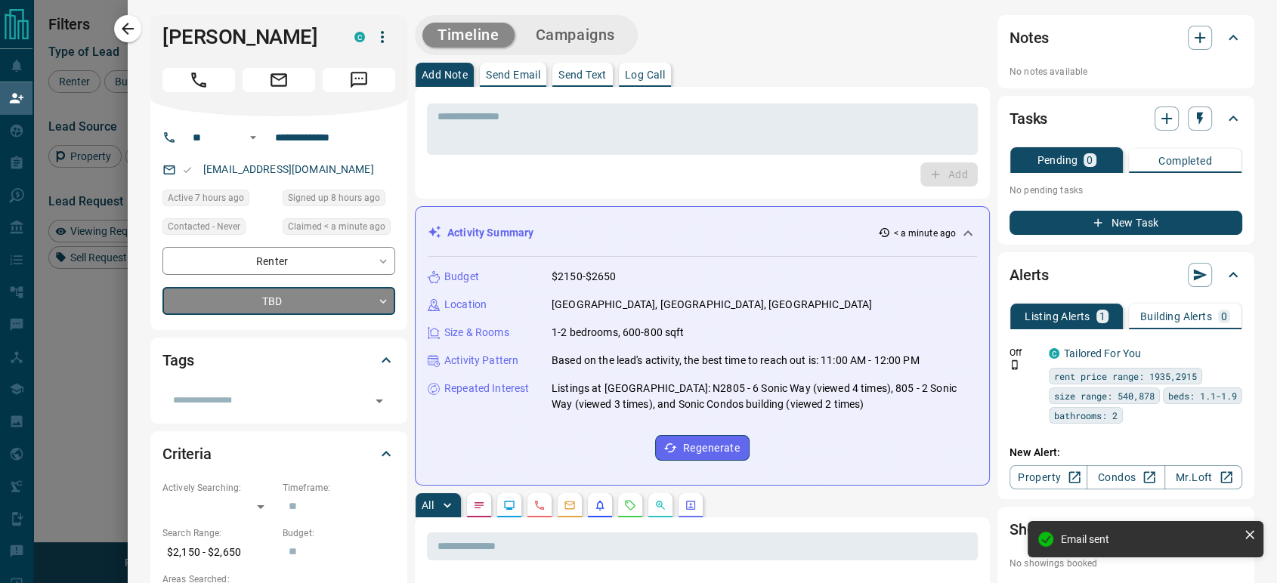
type input "*"
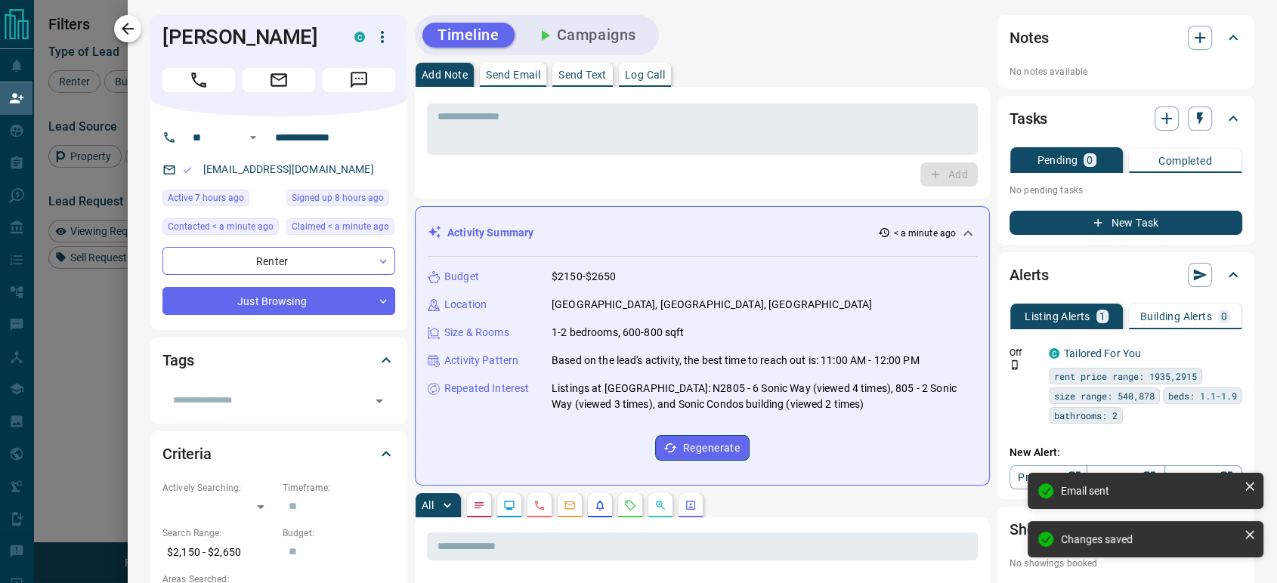
click at [121, 22] on icon "button" at bounding box center [128, 29] width 18 height 18
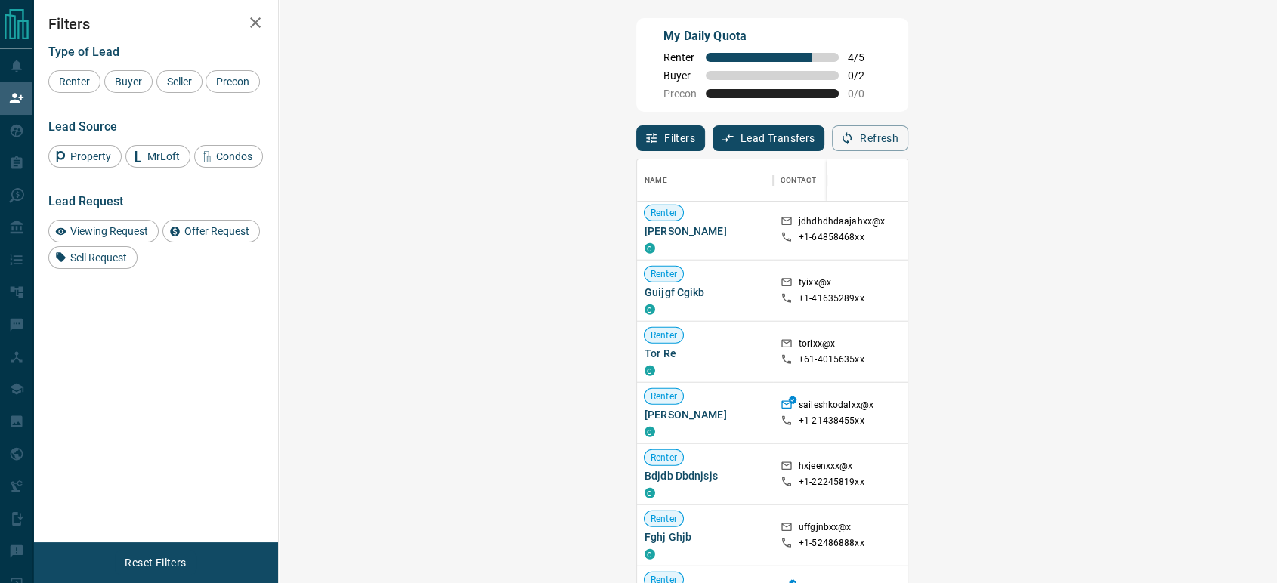
scroll to position [1796, 0]
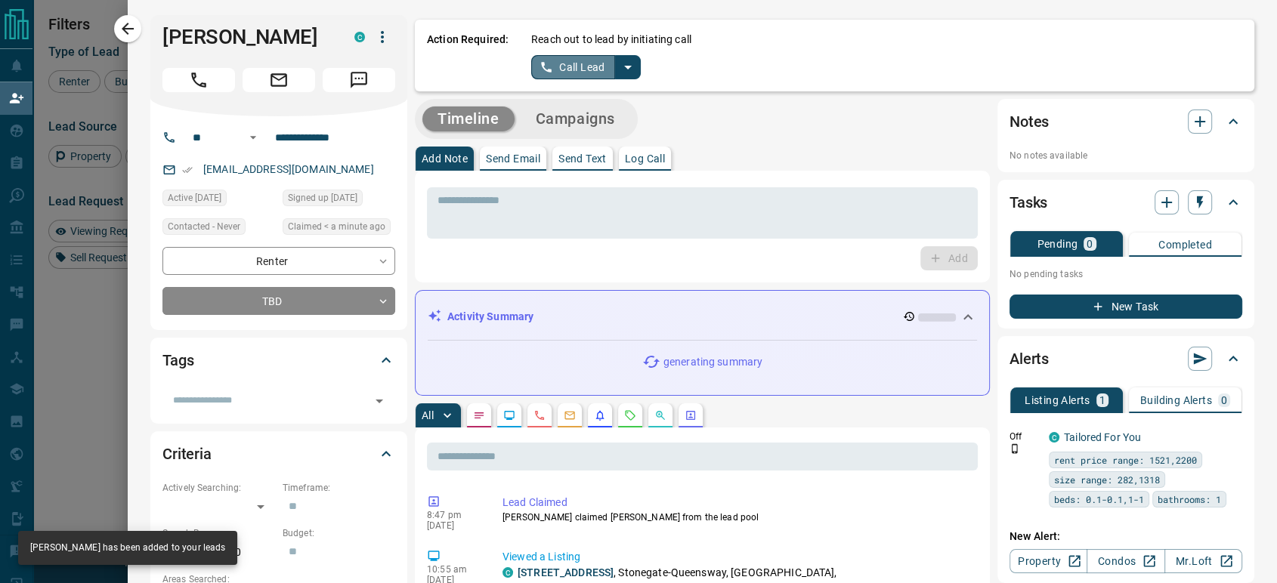
click at [567, 65] on button "Call Lead" at bounding box center [573, 67] width 84 height 24
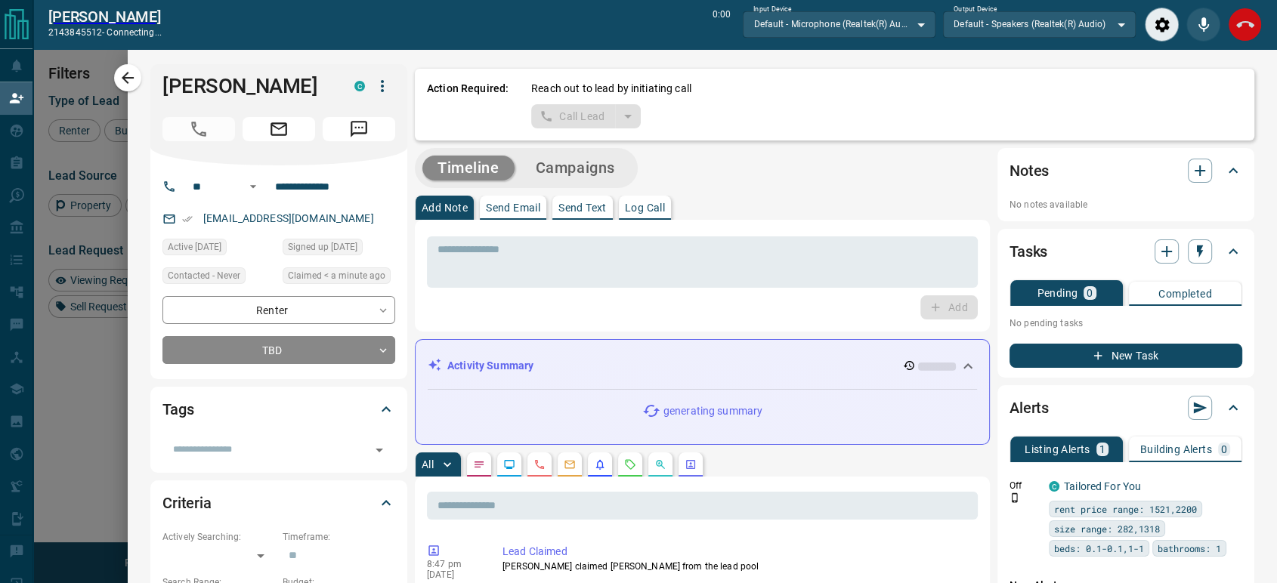
scroll to position [392, 952]
click at [1240, 35] on button "End Call" at bounding box center [1244, 25] width 34 height 34
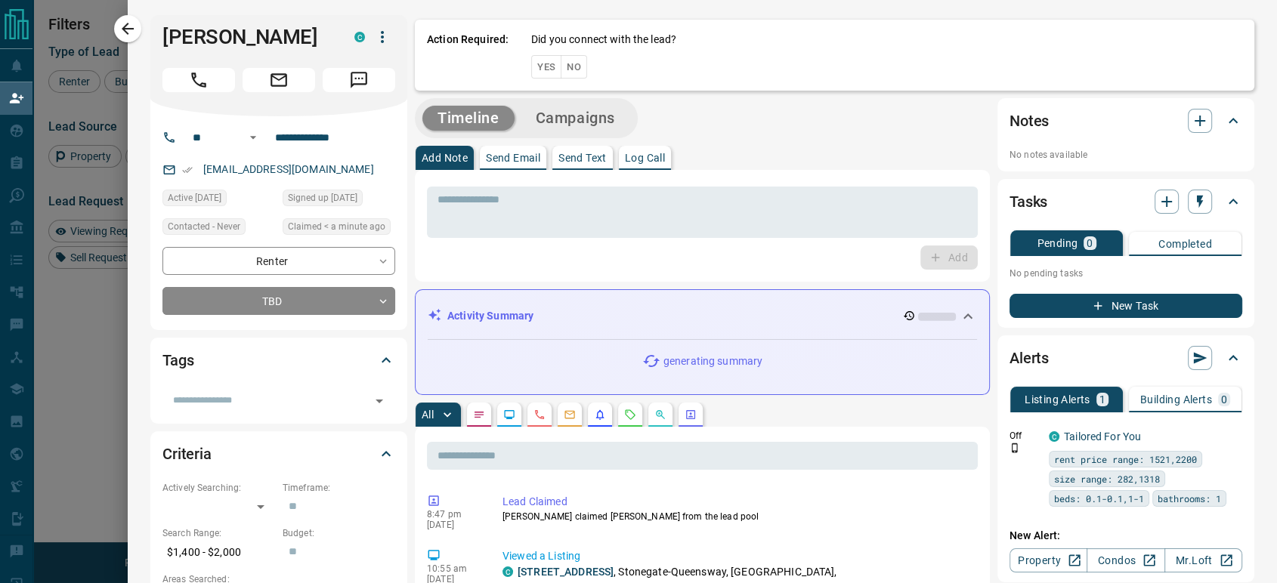
scroll to position [430, 952]
click at [564, 71] on button "No" at bounding box center [573, 66] width 26 height 23
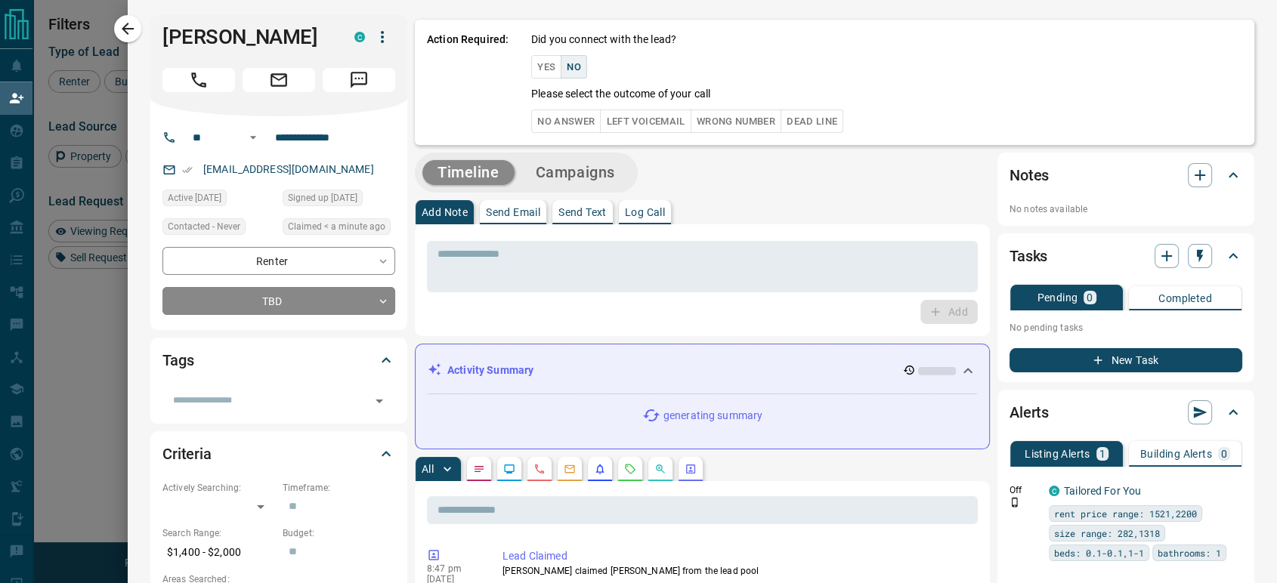
click at [557, 119] on button "No Answer" at bounding box center [565, 121] width 69 height 23
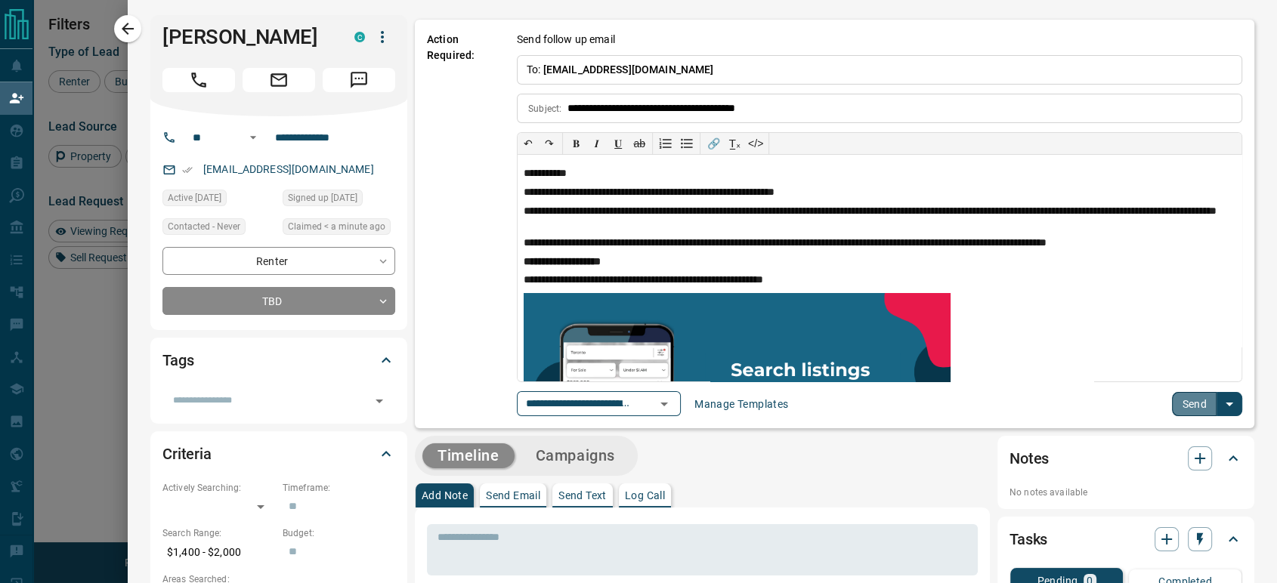
click at [1183, 412] on button "Send" at bounding box center [1194, 404] width 45 height 24
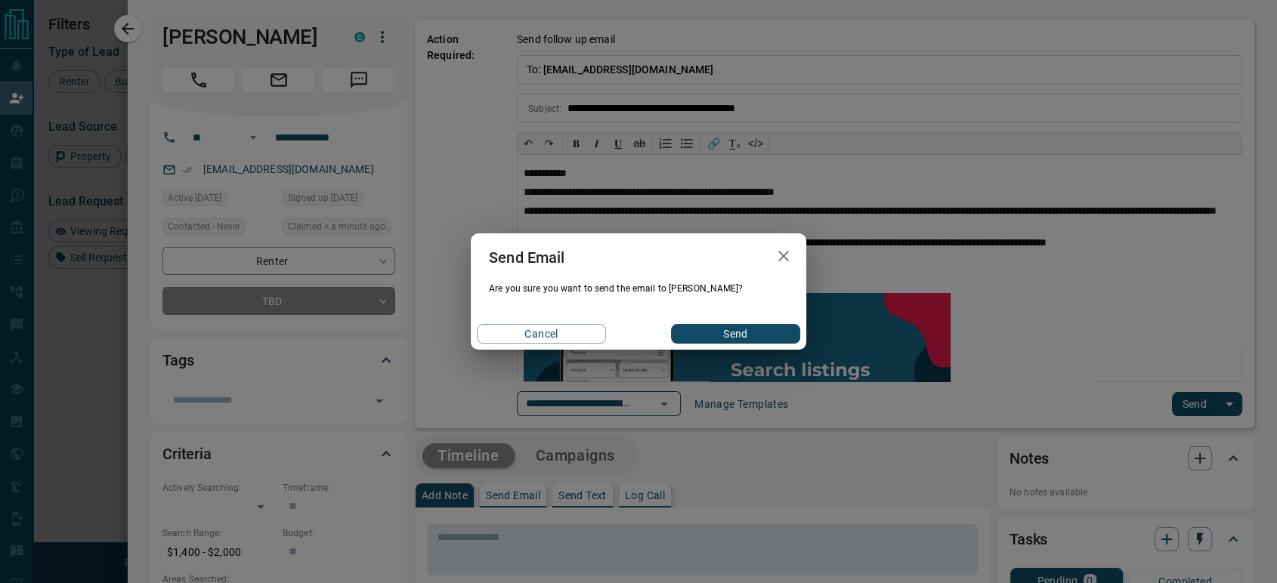
drag, startPoint x: 735, startPoint y: 331, endPoint x: 447, endPoint y: 316, distance: 288.2
click at [733, 332] on button "Send" at bounding box center [735, 334] width 129 height 20
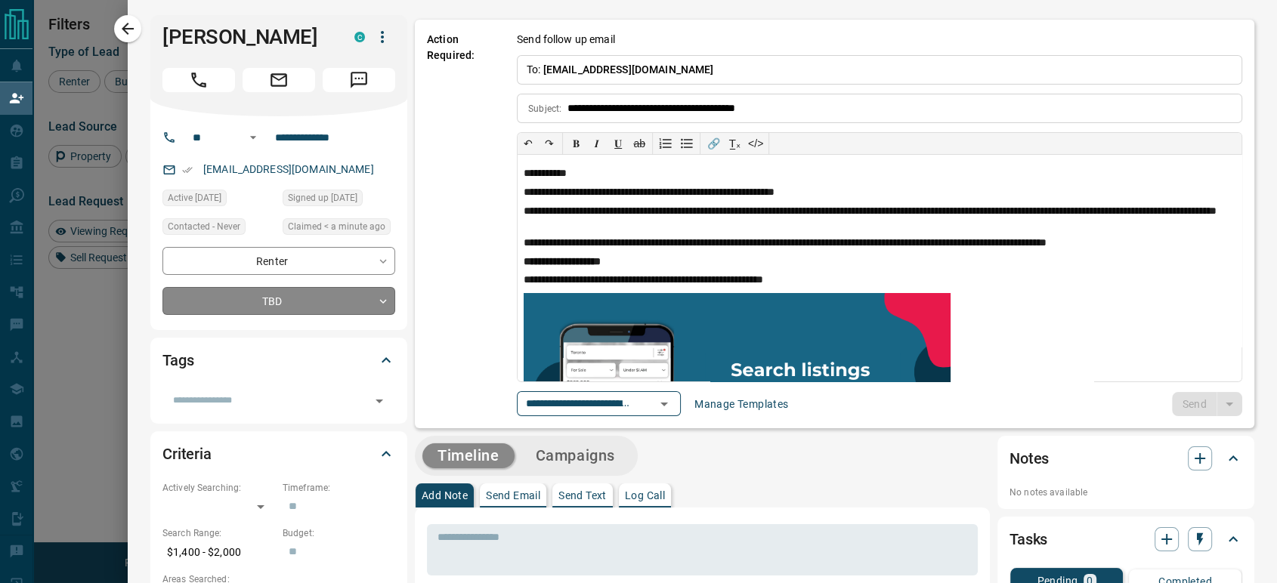
click at [228, 308] on body "Lead Transfers Claim Leads My Leads Tasks Opportunities Deals Campaigns Automat…" at bounding box center [638, 248] width 1277 height 497
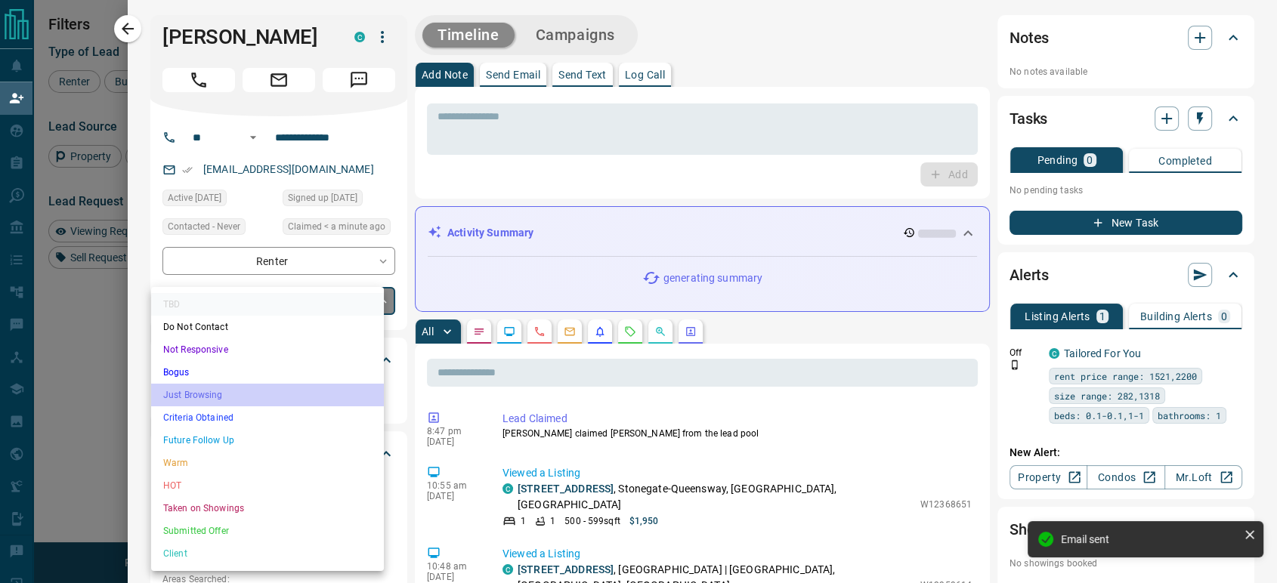
drag, startPoint x: 211, startPoint y: 397, endPoint x: 369, endPoint y: 380, distance: 158.8
click at [211, 397] on li "Just Browsing" at bounding box center [267, 395] width 233 height 23
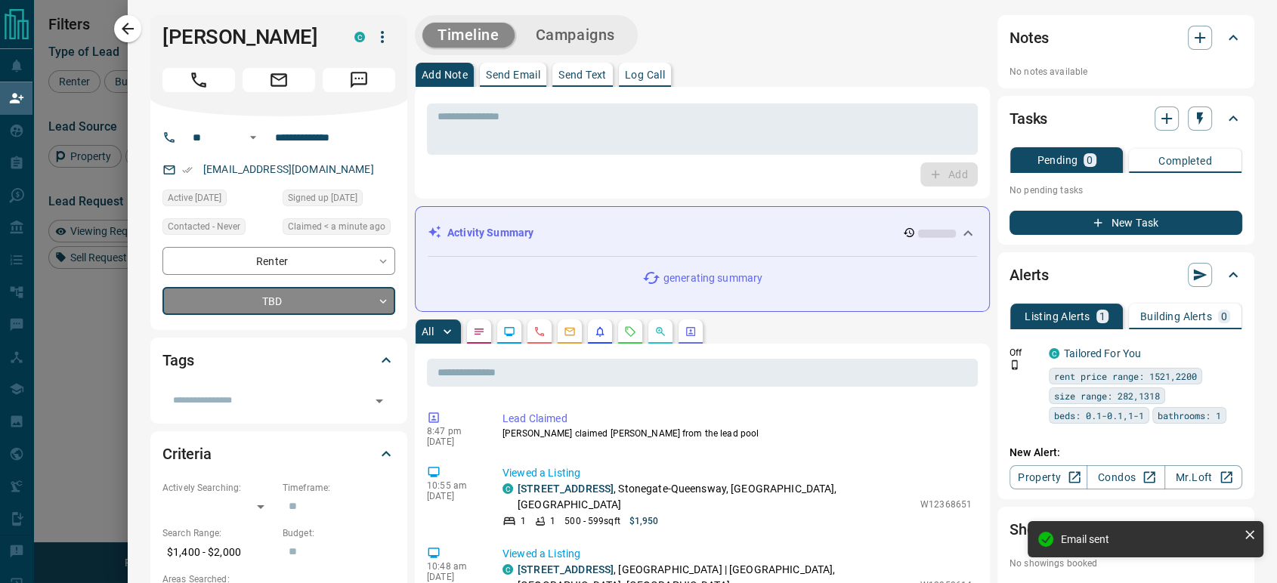
type input "*"
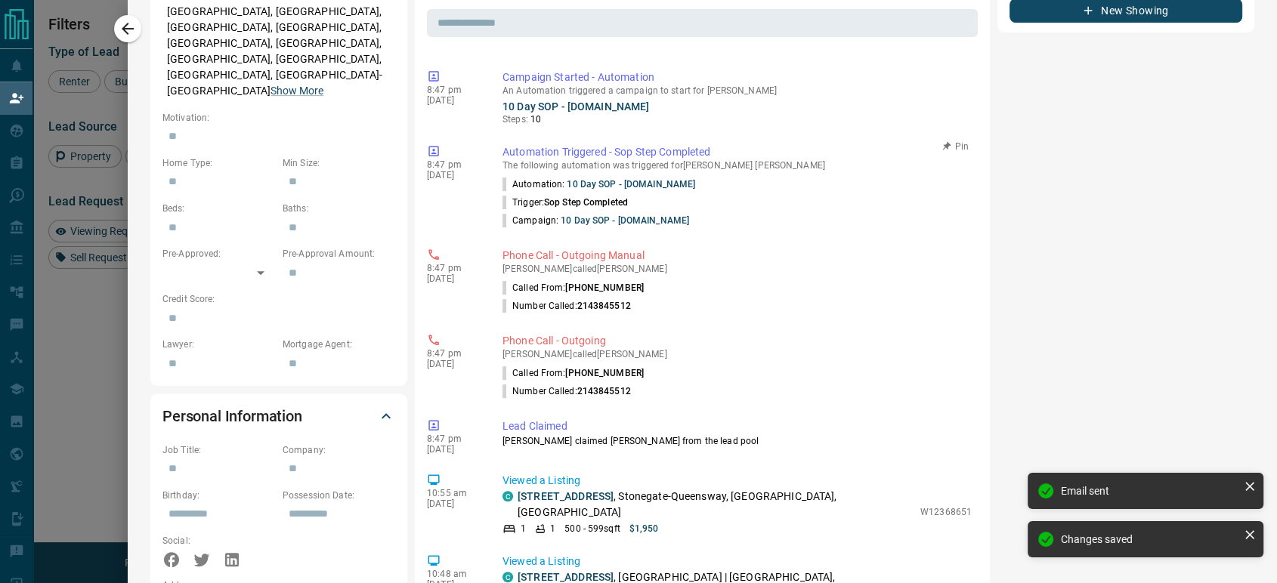
scroll to position [335, 0]
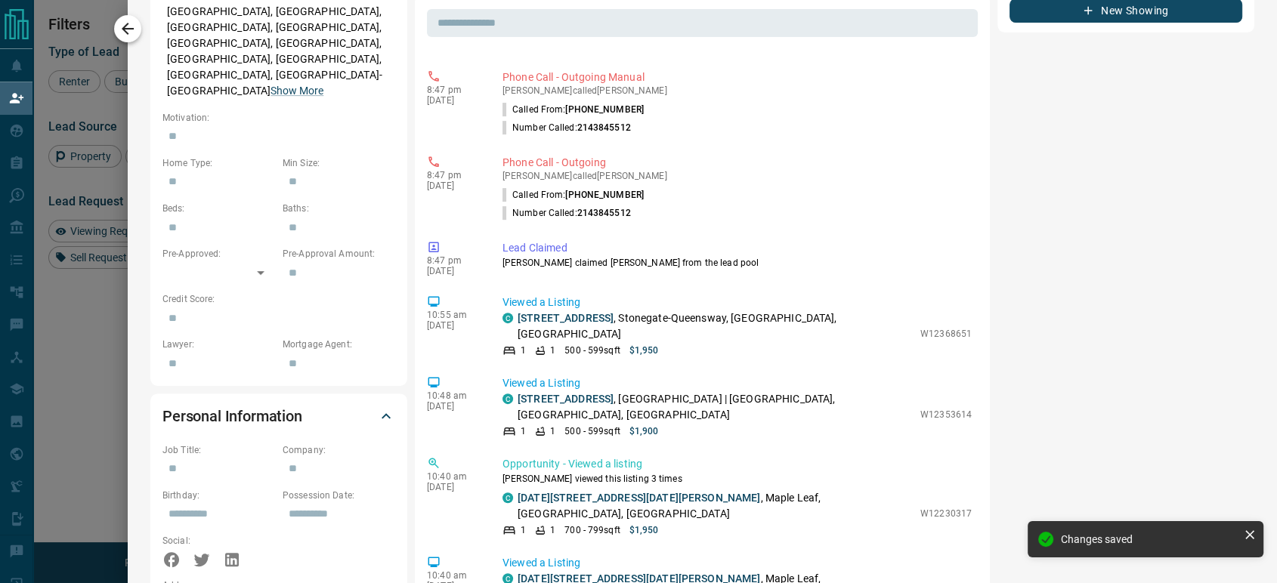
click at [128, 29] on icon "button" at bounding box center [128, 29] width 18 height 18
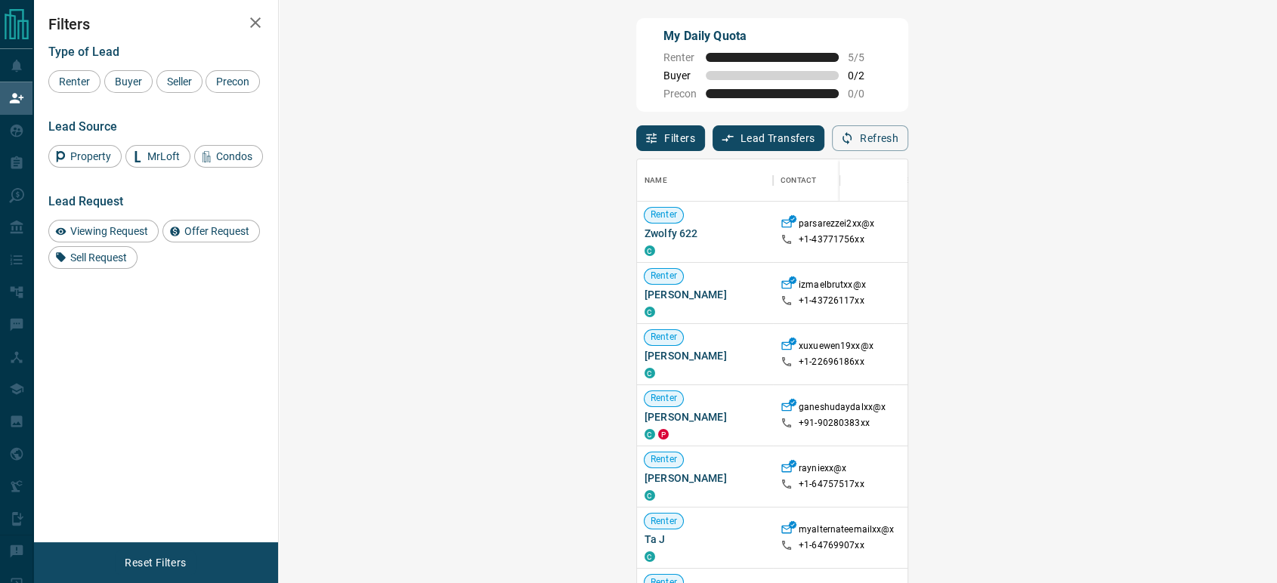
scroll to position [430, 952]
click at [137, 79] on span "Buyer" at bounding box center [129, 82] width 38 height 12
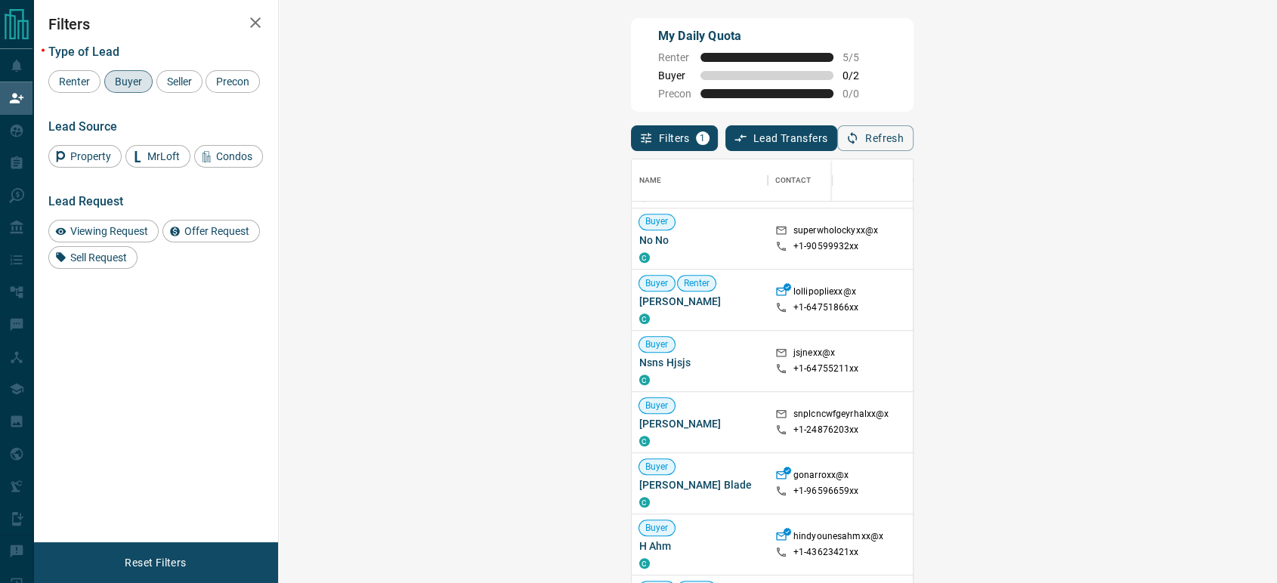
scroll to position [2109, 0]
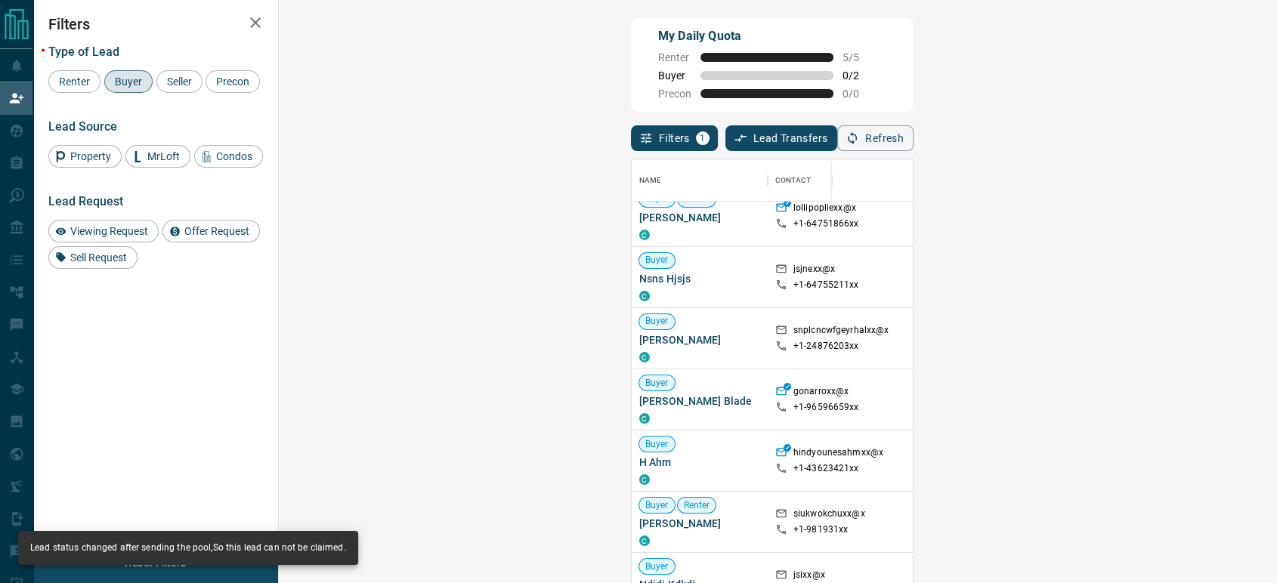
click at [793, 343] on p "+1- 24876203xx" at bounding box center [826, 346] width 66 height 13
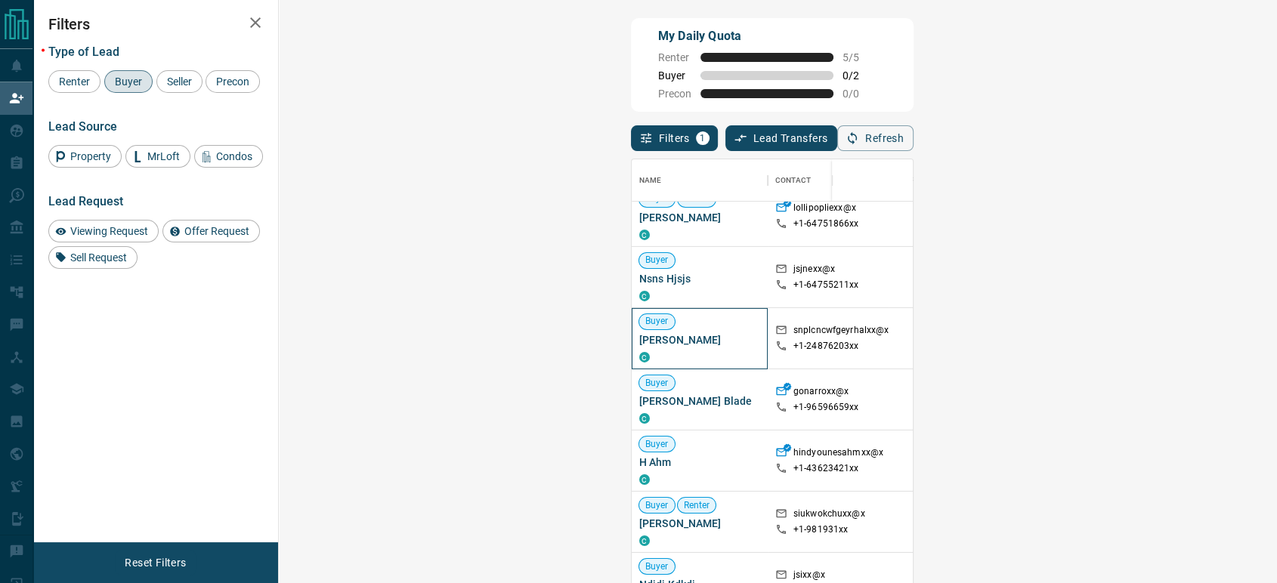
click at [639, 342] on span "[PERSON_NAME]" at bounding box center [699, 339] width 121 height 15
click at [639, 323] on span "Buyer" at bounding box center [657, 321] width 36 height 13
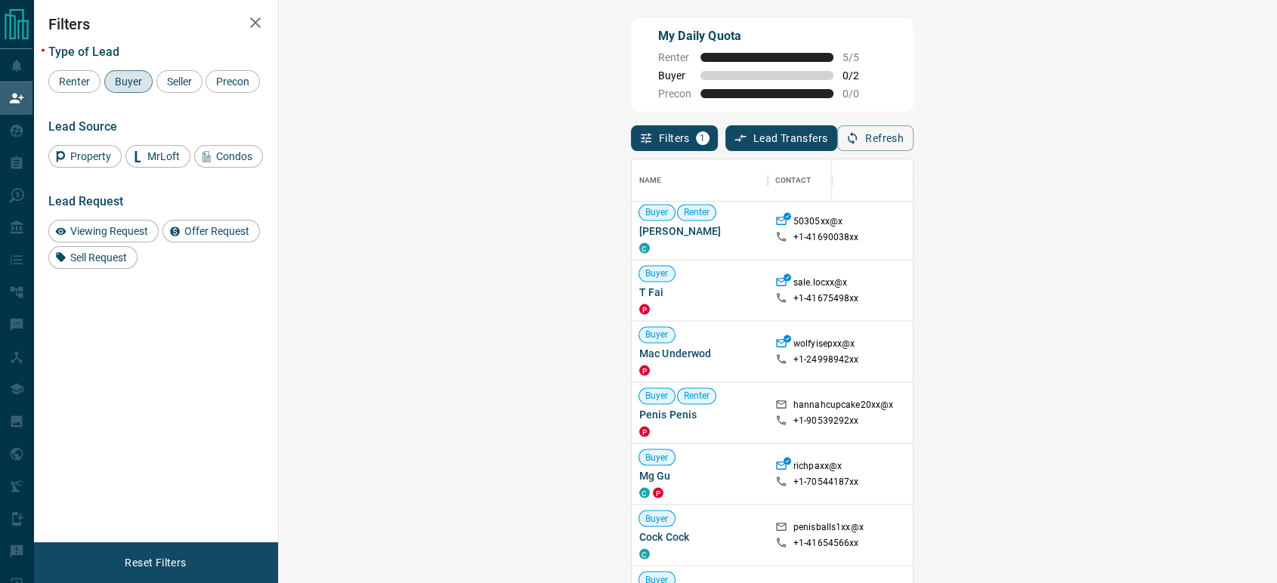
scroll to position [1606, 0]
click at [63, 76] on span "Renter" at bounding box center [75, 82] width 42 height 12
click at [124, 81] on span "Buyer" at bounding box center [129, 82] width 38 height 12
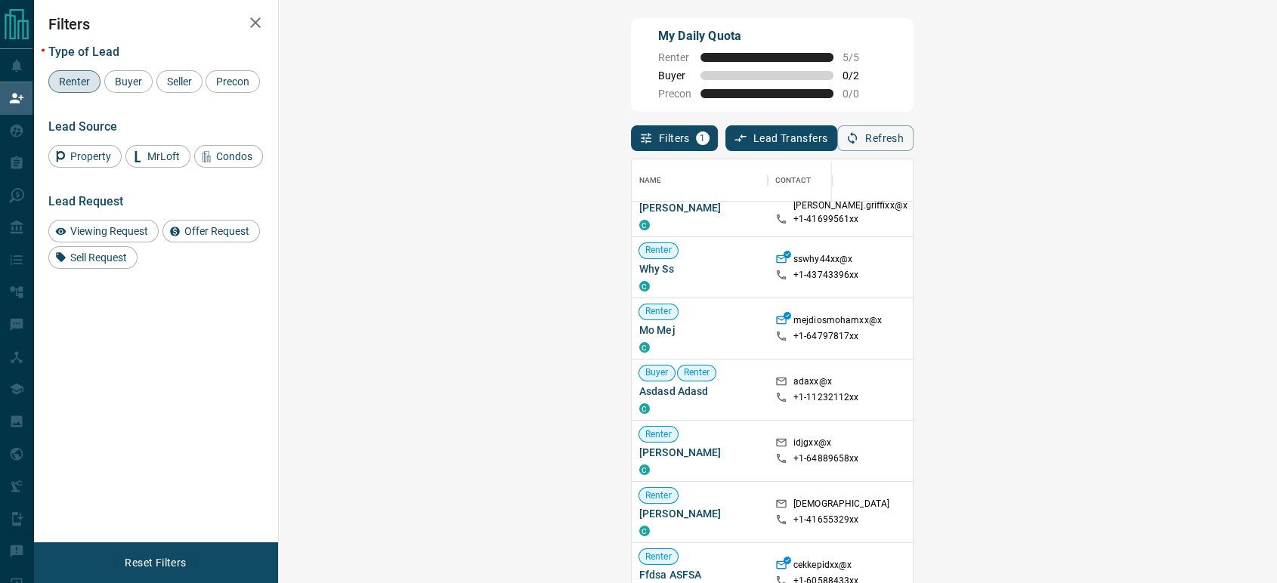
scroll to position [2805, 0]
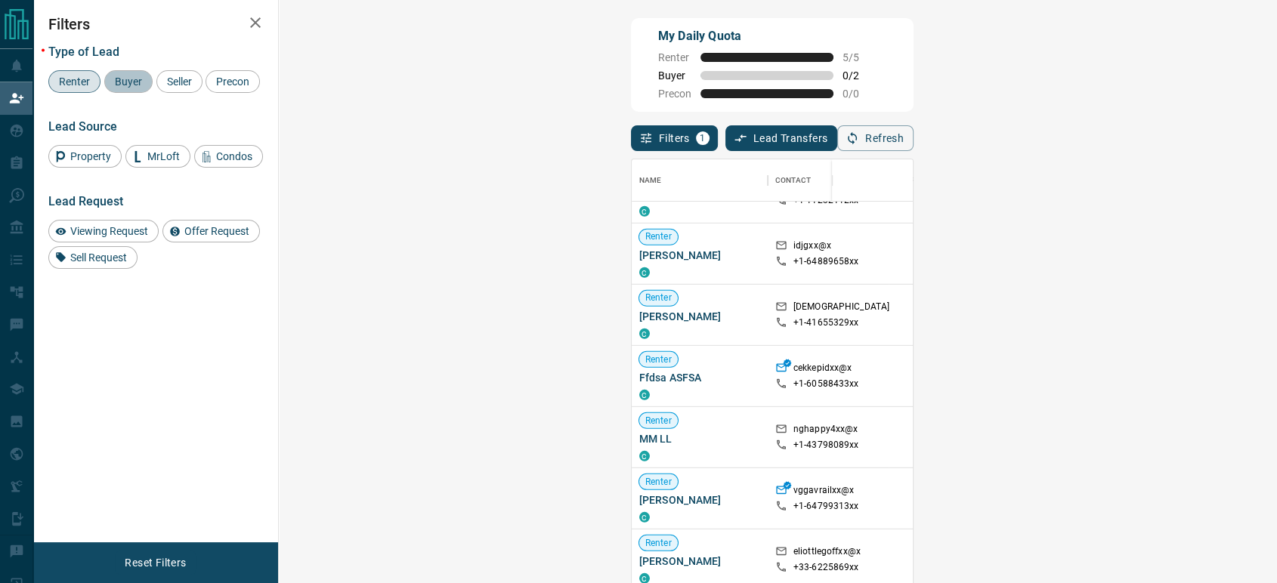
click at [117, 72] on div "Buyer" at bounding box center [128, 81] width 48 height 23
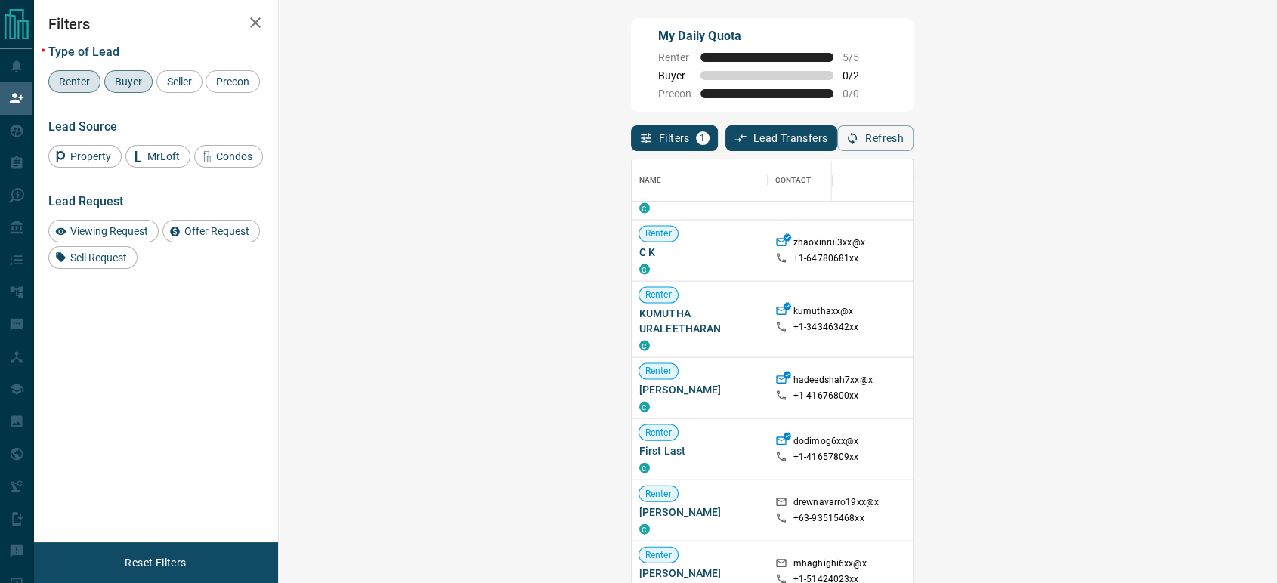
scroll to position [9816, 0]
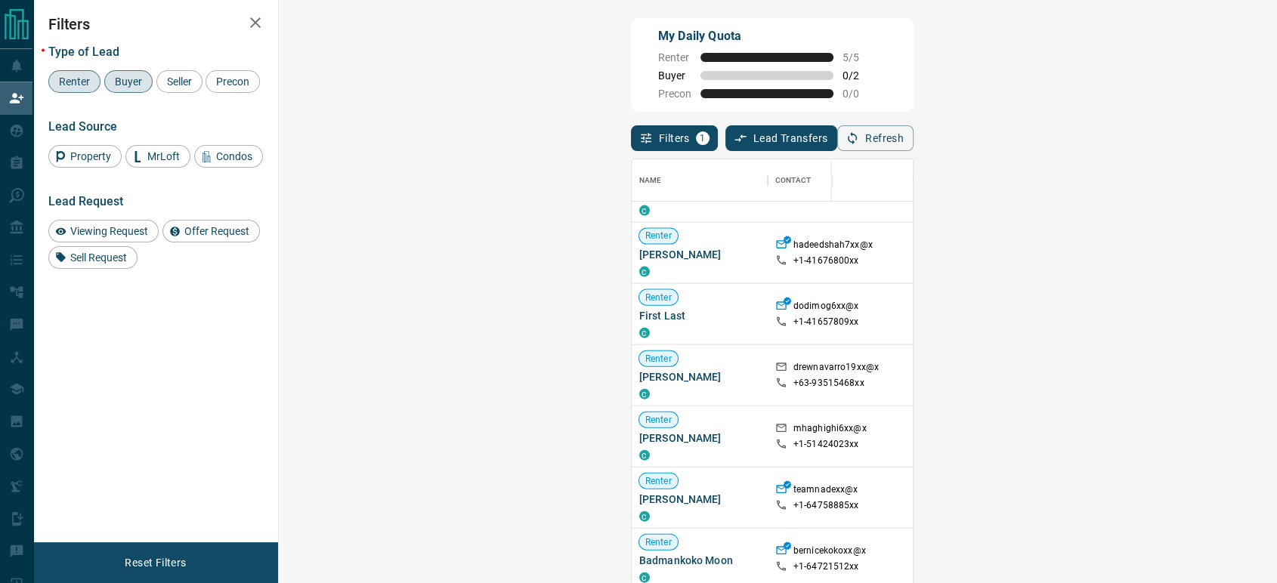
click at [63, 85] on span "Renter" at bounding box center [75, 82] width 42 height 12
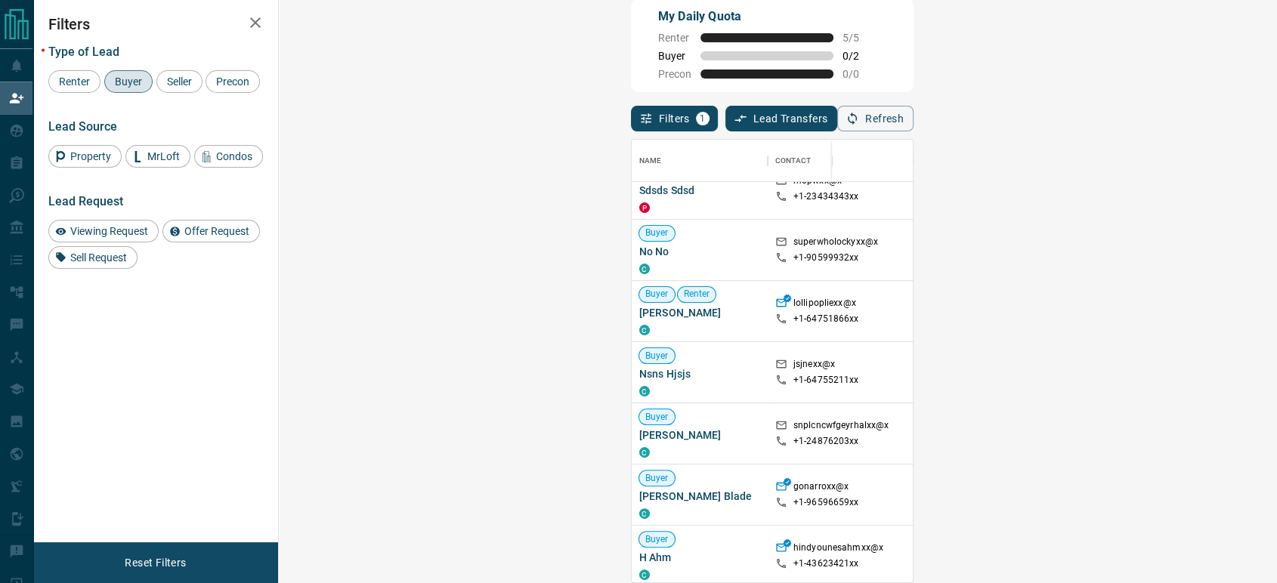
scroll to position [2079, 0]
